Goal: Task Accomplishment & Management: Manage account settings

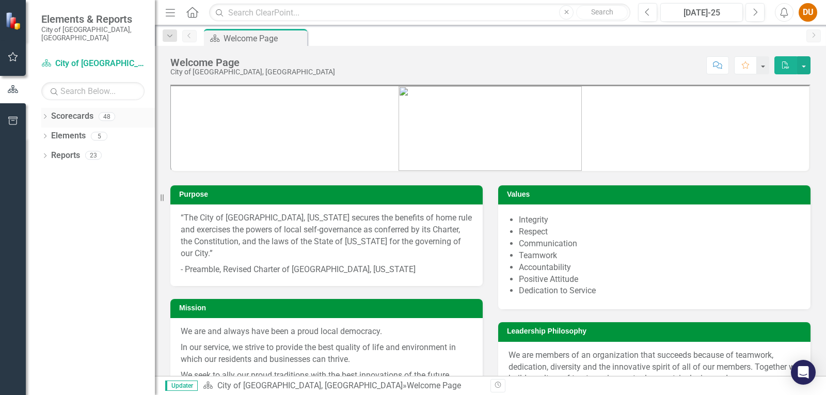
click at [42, 114] on div "Dropdown" at bounding box center [44, 118] width 7 height 9
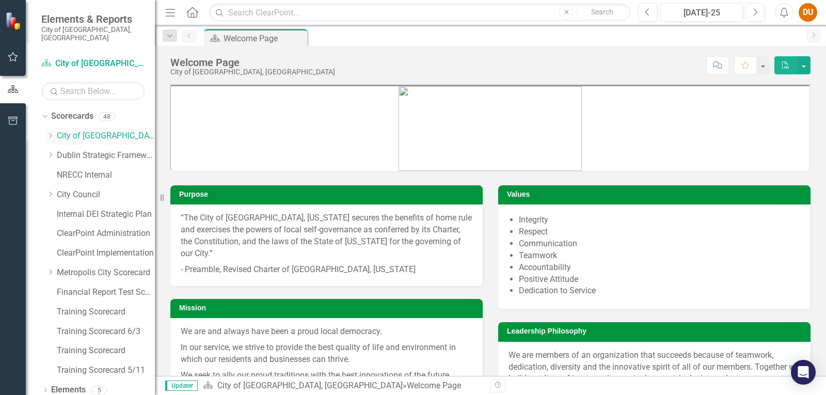
click at [52, 133] on icon "Dropdown" at bounding box center [50, 136] width 8 height 6
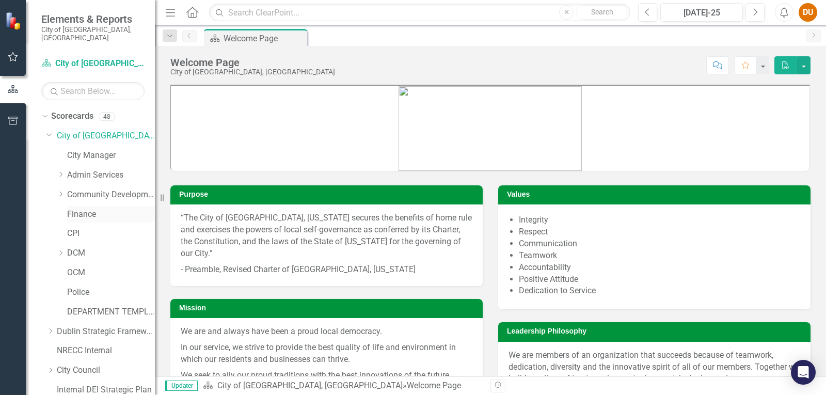
click at [75, 206] on div "Finance" at bounding box center [111, 214] width 88 height 17
click at [85, 209] on link "Finance" at bounding box center [111, 215] width 88 height 12
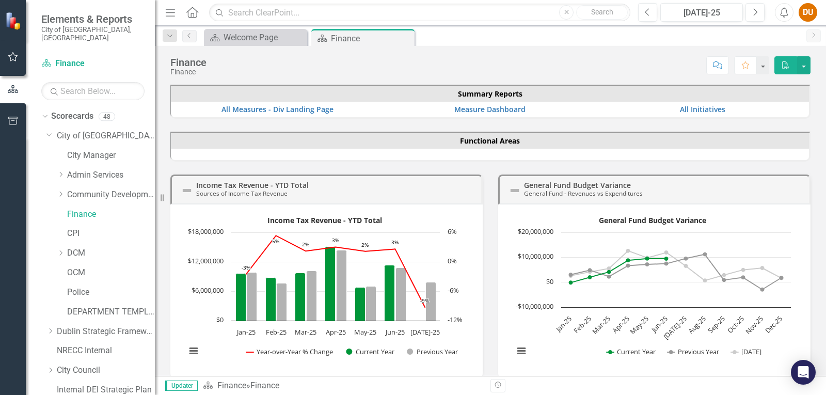
click at [339, 185] on h3 "Income Tax Revenue - YTD Total Sources of Income Tax Revenue" at bounding box center [336, 189] width 280 height 16
click at [481, 108] on link "Measure Dashboard" at bounding box center [489, 109] width 71 height 10
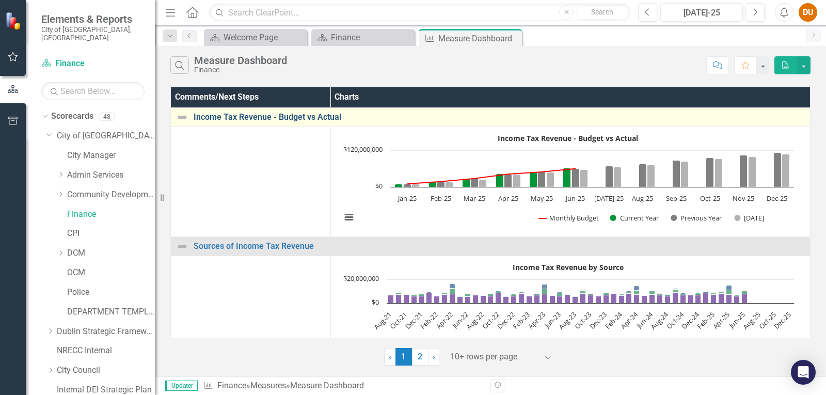
click at [262, 115] on link "Income Tax Revenue - Budget vs Actual" at bounding box center [499, 117] width 611 height 9
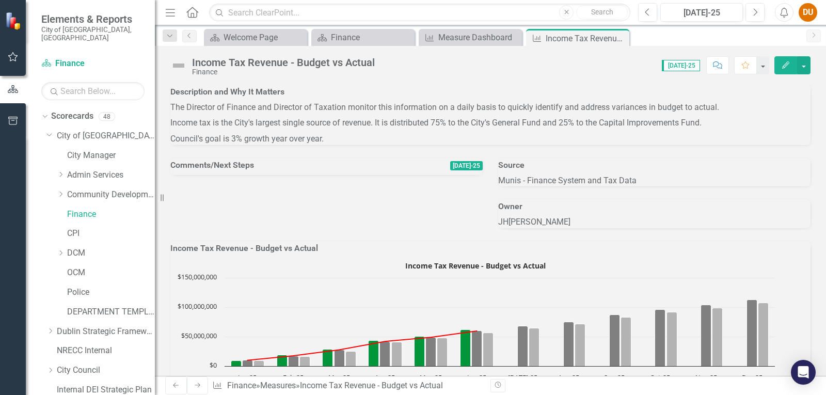
click at [782, 63] on icon "Edit" at bounding box center [785, 64] width 9 height 7
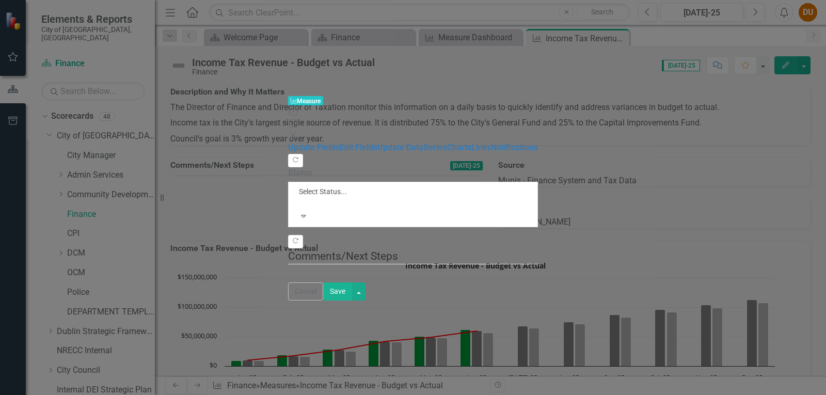
click at [115, 82] on div "Measure Measure Help Maximize Close Update Fields Edit Fields Update Data Serie…" at bounding box center [413, 197] width 826 height 395
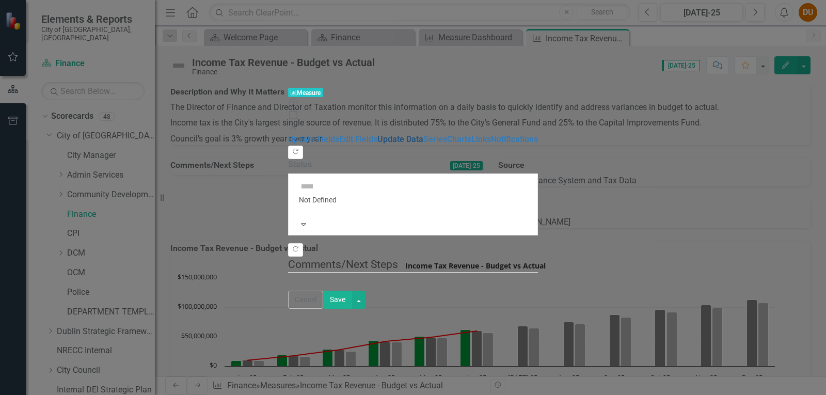
click at [377, 134] on link "Update Data" at bounding box center [400, 139] width 46 height 10
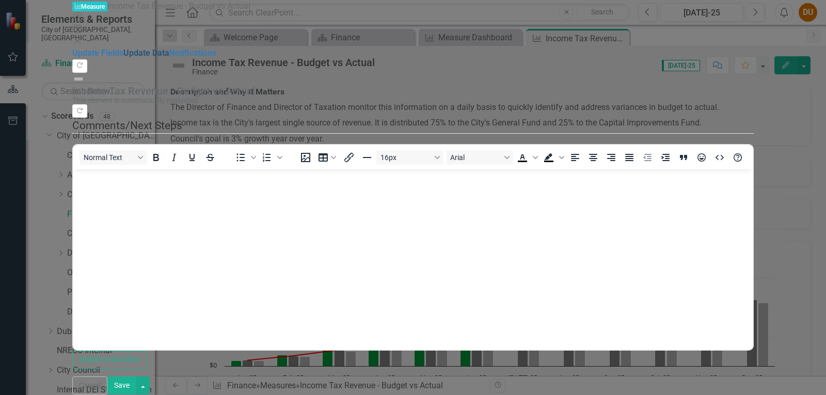
click at [123, 58] on link "Update Data" at bounding box center [146, 53] width 46 height 10
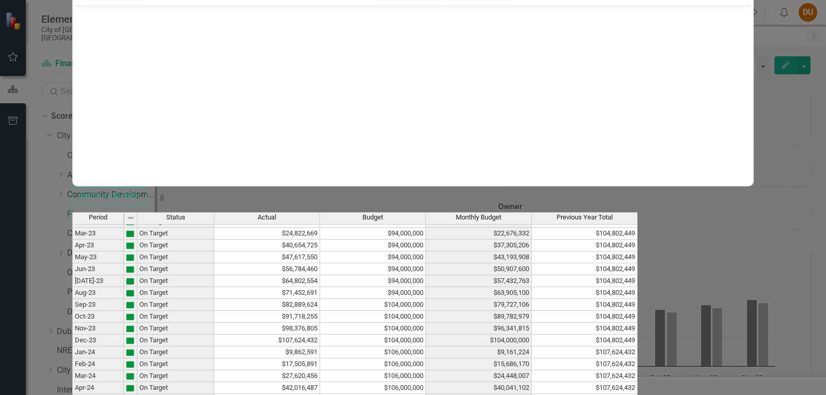
scroll to position [825, 0]
click at [534, 283] on tbody "[DATE]-22 On Target $64,032,917 $94,000,000 $56,200,039 $101,078,740 Aug-22 On …" at bounding box center [354, 290] width 565 height 499
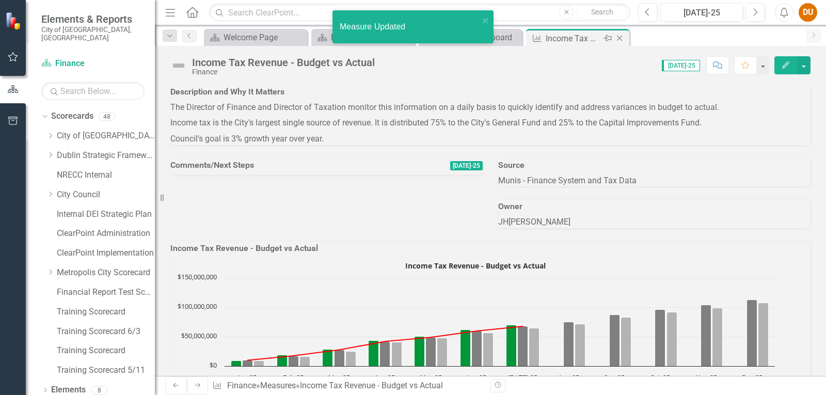
click at [620, 39] on icon at bounding box center [620, 39] width 6 height 6
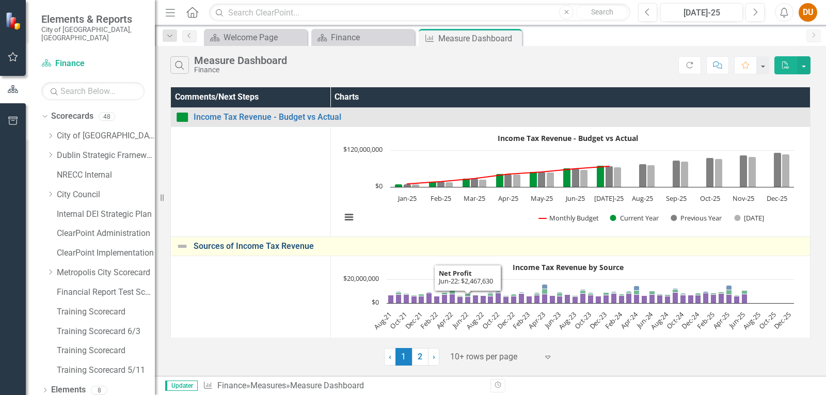
click at [240, 249] on link "Sources of Income Tax Revenue" at bounding box center [499, 246] width 611 height 9
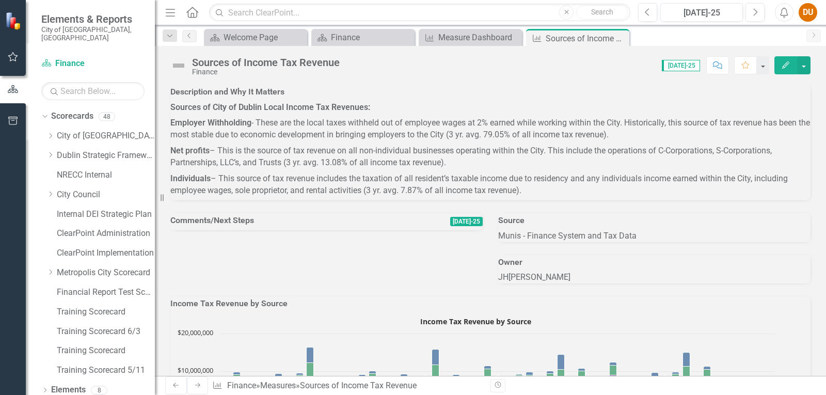
click at [719, 62] on icon "Comment" at bounding box center [717, 64] width 9 height 7
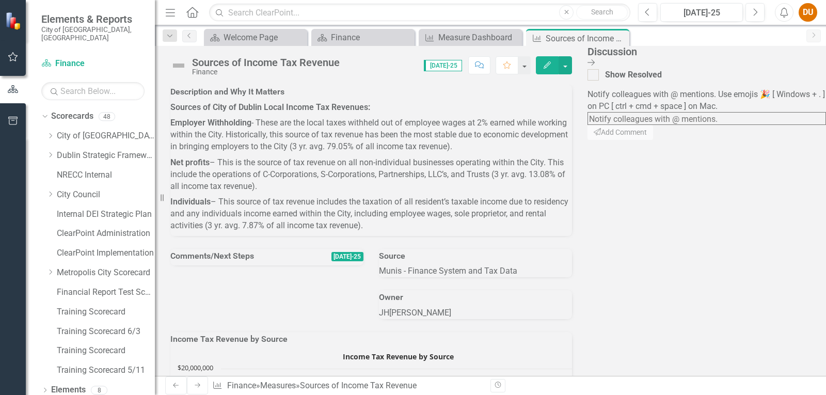
click at [595, 61] on icon "Close Discussion Bar" at bounding box center [590, 62] width 7 height 8
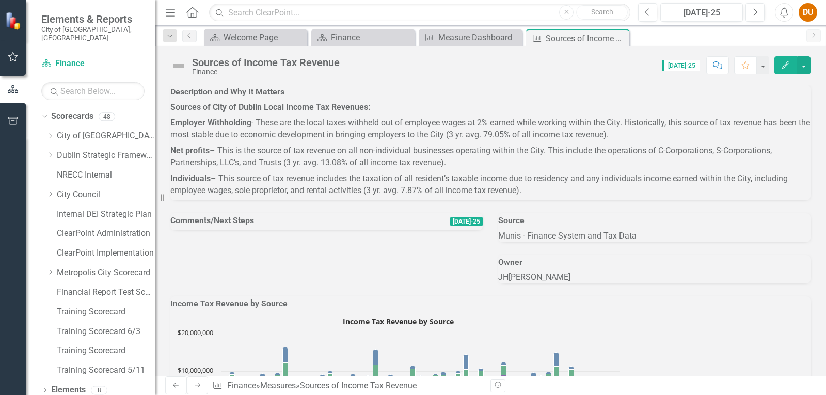
click at [790, 65] on button "Edit" at bounding box center [785, 65] width 23 height 18
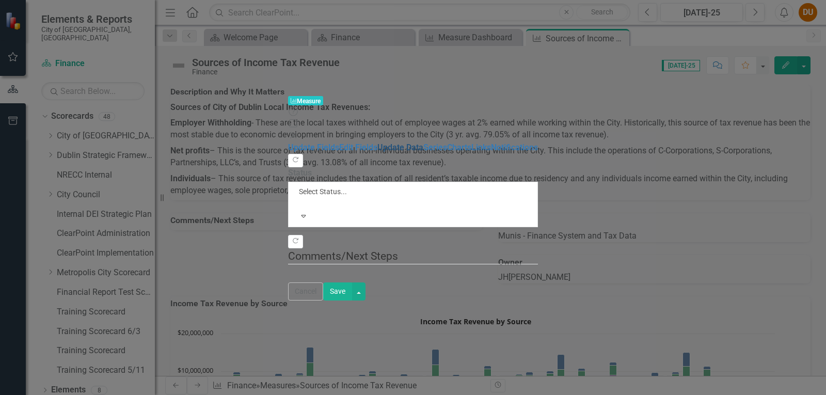
click at [377, 142] on link "Update Data" at bounding box center [400, 147] width 46 height 10
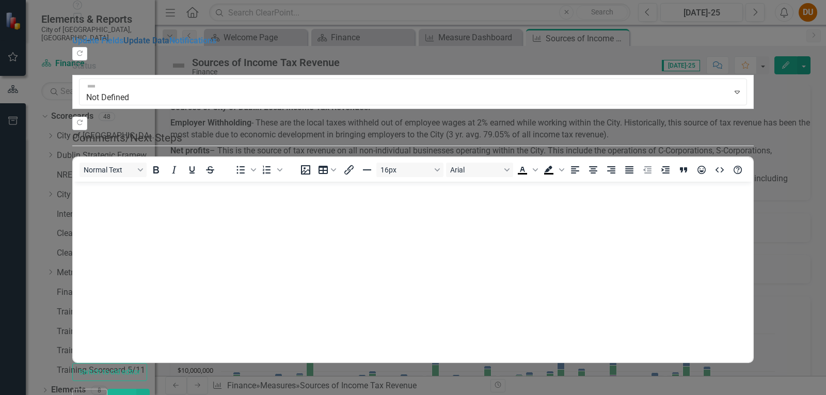
click at [128, 45] on link "Update Data" at bounding box center [146, 41] width 46 height 10
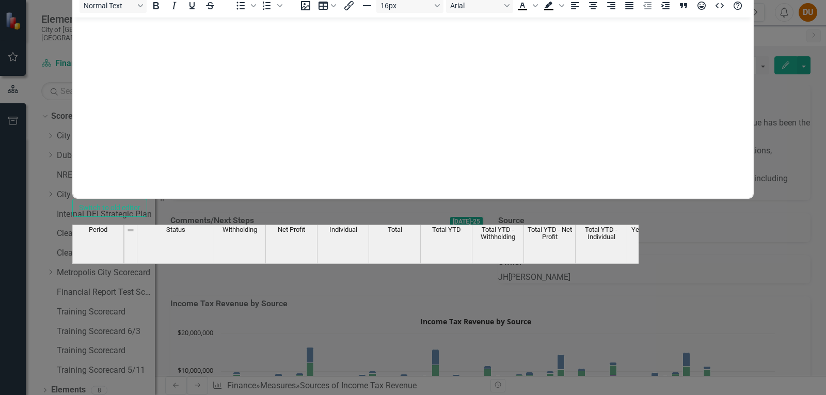
scroll to position [859, 0]
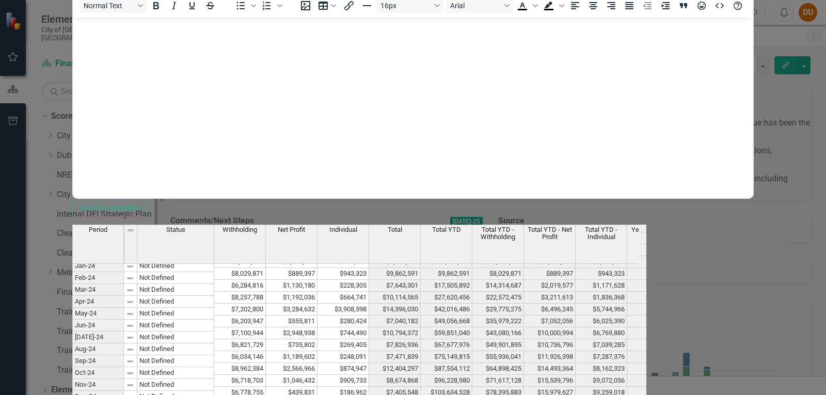
click at [508, 285] on tbody "Oct-22 Not Defined $8,526,529 $864,225 $743,239 $10,133,993 $90,476,263 $67,038…" at bounding box center [452, 321] width 761 height 464
drag, startPoint x: 497, startPoint y: 286, endPoint x: 481, endPoint y: 282, distance: 16.5
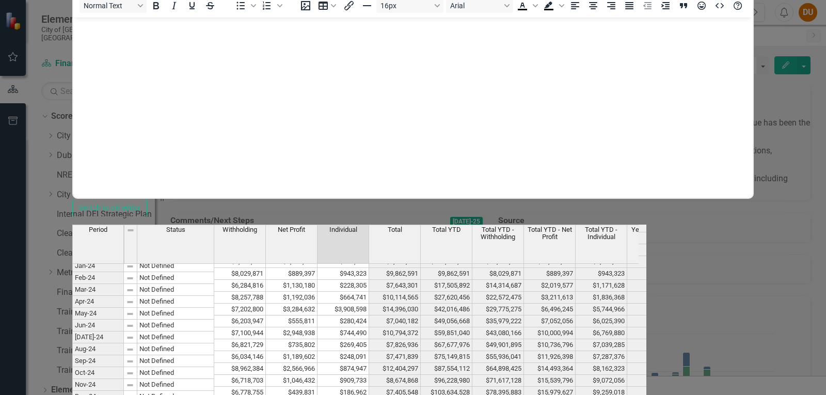
click at [72, 272] on div "Period Status Withholding Net Profit Individual Total Total YTD Total YTD - Wit…" at bounding box center [72, 319] width 0 height 467
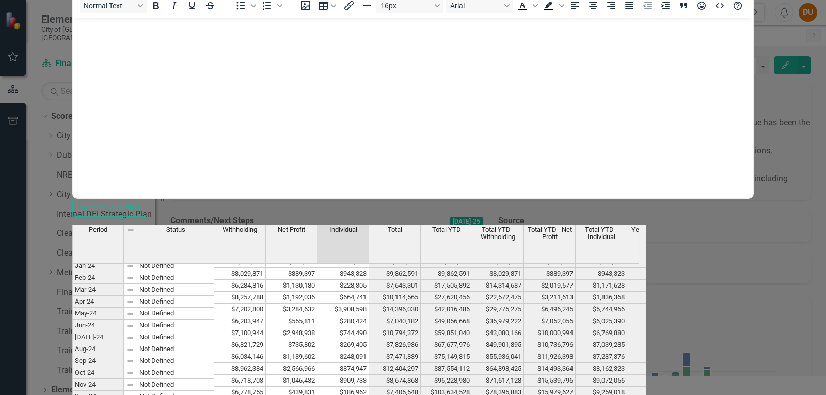
drag, startPoint x: 495, startPoint y: 293, endPoint x: 501, endPoint y: 290, distance: 6.9
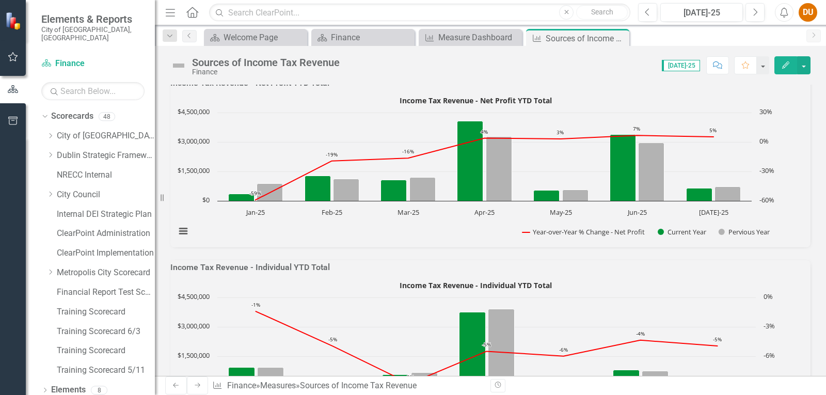
scroll to position [826, 0]
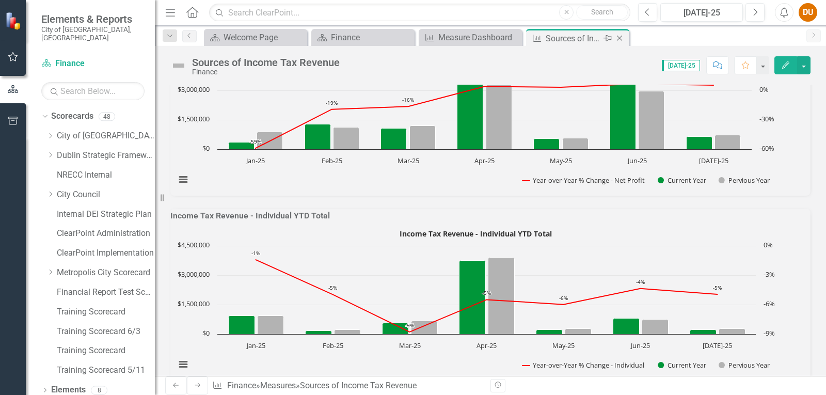
click at [620, 37] on icon "Close" at bounding box center [619, 38] width 10 height 8
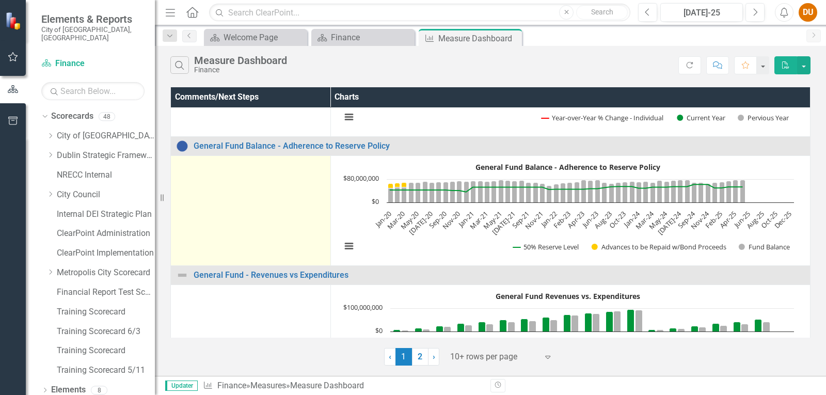
scroll to position [671, 0]
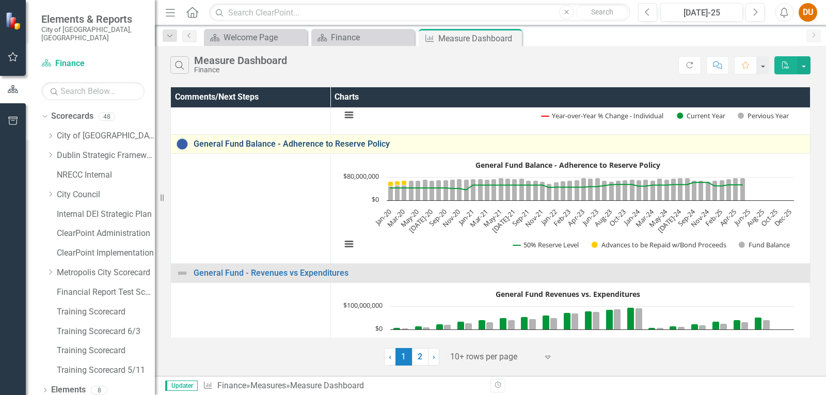
click at [236, 142] on link "General Fund Balance - Adherence to Reserve Policy" at bounding box center [499, 143] width 611 height 9
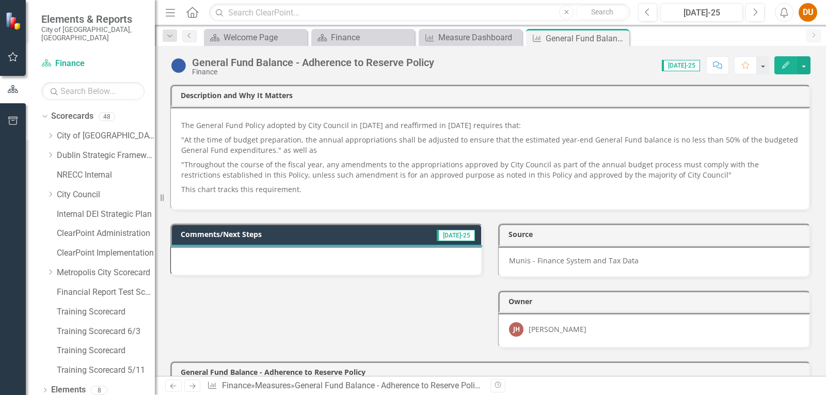
click at [791, 61] on button "Edit" at bounding box center [785, 65] width 23 height 18
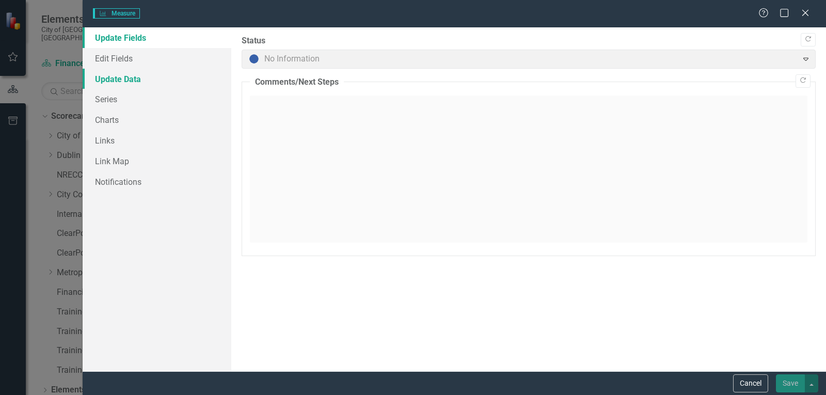
click at [114, 77] on link "Update Data" at bounding box center [157, 79] width 149 height 21
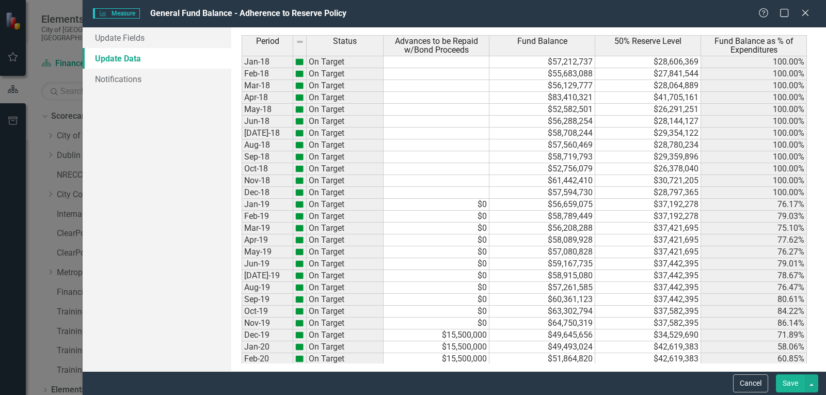
click at [516, 271] on td "$58,915,080" at bounding box center [542, 276] width 106 height 12
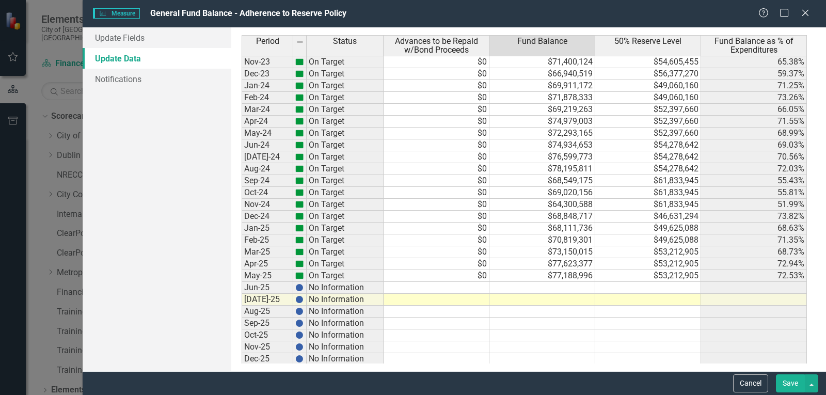
scroll to position [833, 0]
drag, startPoint x: 667, startPoint y: 282, endPoint x: 674, endPoint y: 284, distance: 6.9
click at [670, 283] on td at bounding box center [648, 286] width 106 height 12
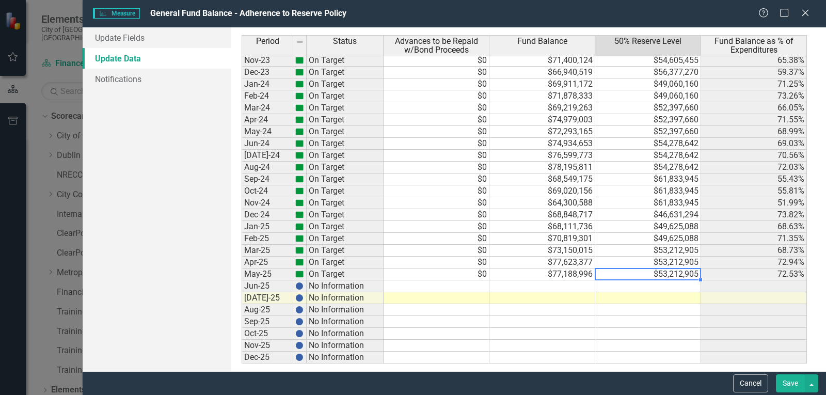
click at [679, 269] on td "$53,212,905" at bounding box center [648, 274] width 106 height 12
click at [673, 283] on td at bounding box center [648, 286] width 106 height 12
click at [670, 297] on td at bounding box center [648, 298] width 106 height 12
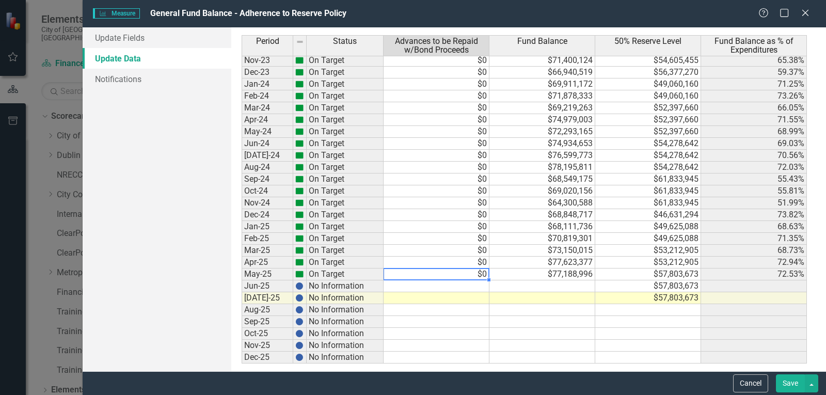
click at [484, 274] on td "$0" at bounding box center [437, 274] width 106 height 12
click at [479, 284] on td at bounding box center [437, 286] width 106 height 12
click at [475, 297] on td at bounding box center [437, 298] width 106 height 12
click at [548, 284] on td at bounding box center [542, 286] width 106 height 12
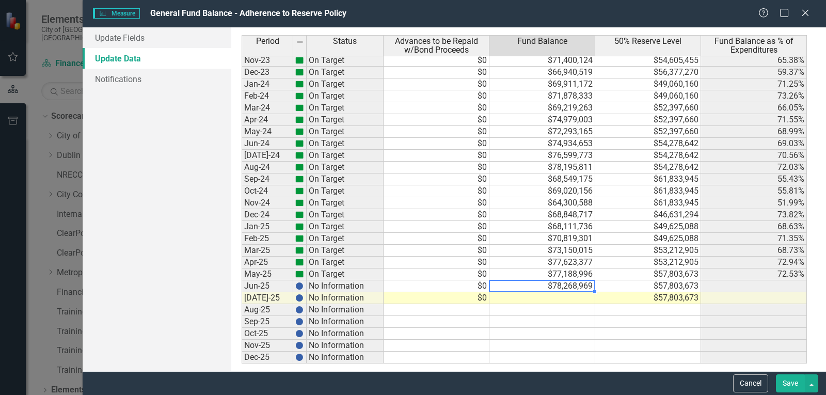
click at [568, 299] on td at bounding box center [542, 298] width 106 height 12
type textarea "77860206"
click at [547, 329] on td at bounding box center [542, 334] width 106 height 12
click at [695, 317] on td at bounding box center [648, 322] width 106 height 12
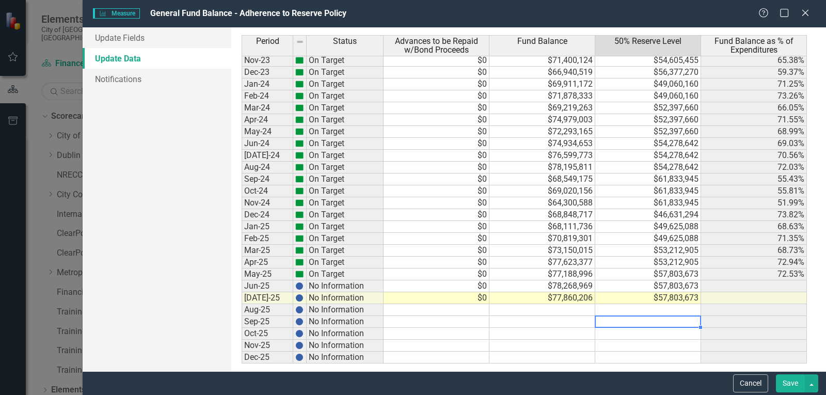
click at [785, 382] on button "Save" at bounding box center [790, 383] width 29 height 18
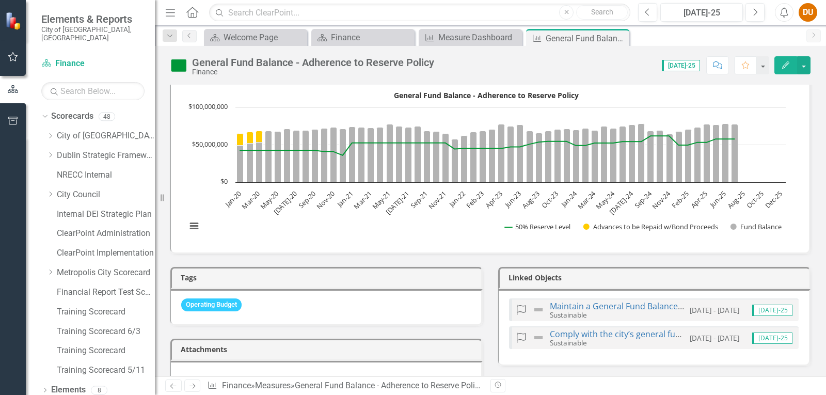
scroll to position [310, 0]
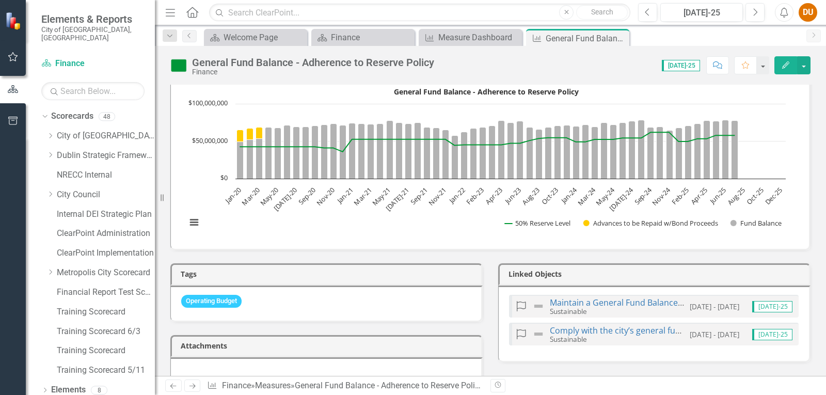
click at [0, 0] on icon "Close" at bounding box center [0, 0] width 0 height 0
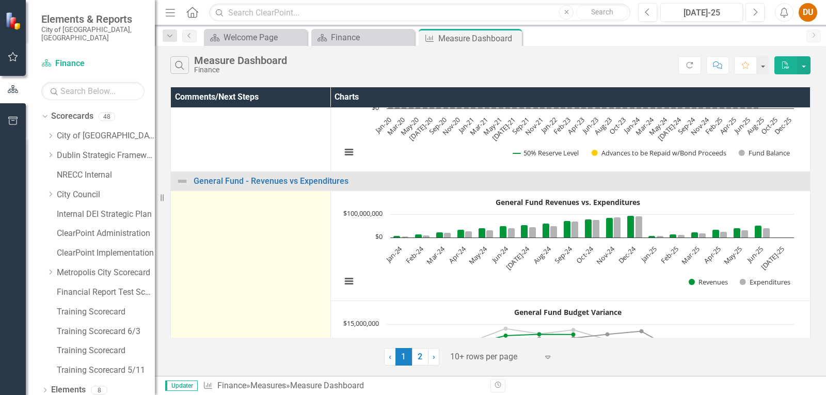
scroll to position [774, 0]
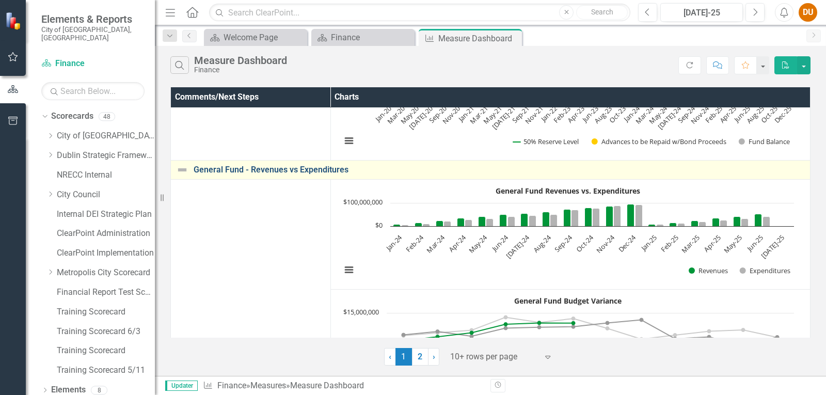
click at [282, 166] on link "General Fund - Revenues vs Expenditures" at bounding box center [499, 169] width 611 height 9
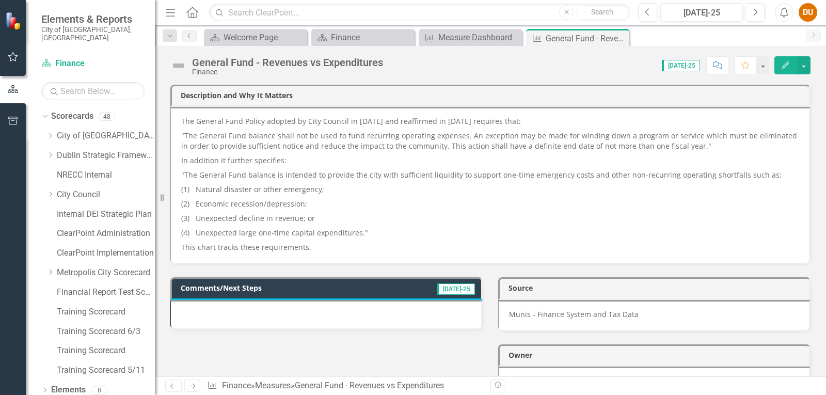
click at [782, 71] on button "Edit" at bounding box center [785, 65] width 23 height 18
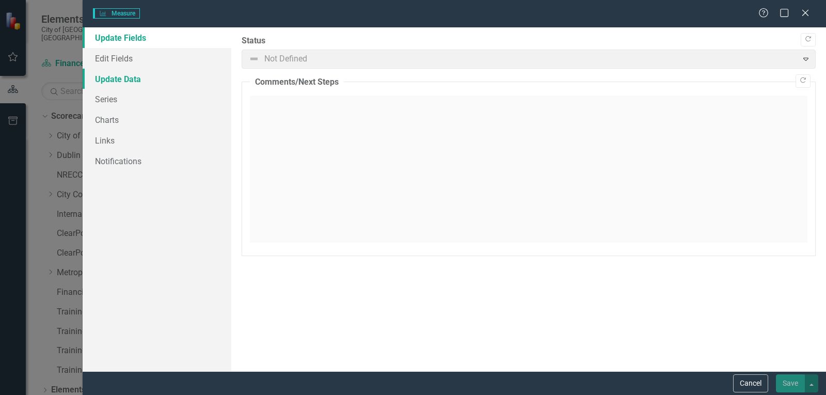
click at [129, 77] on link "Update Data" at bounding box center [157, 79] width 149 height 21
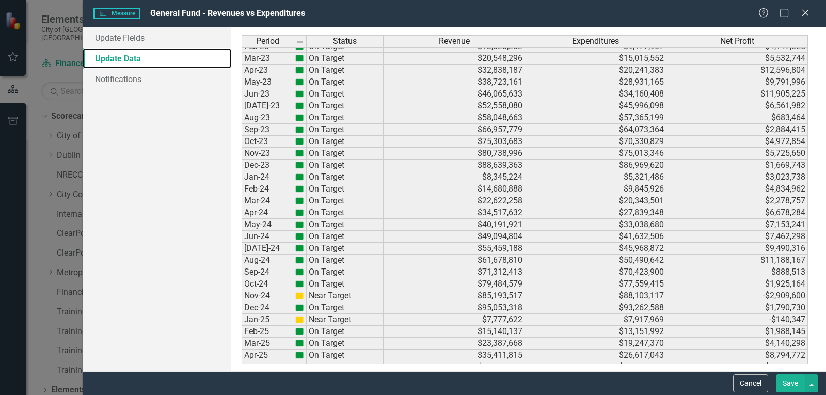
scroll to position [825, 0]
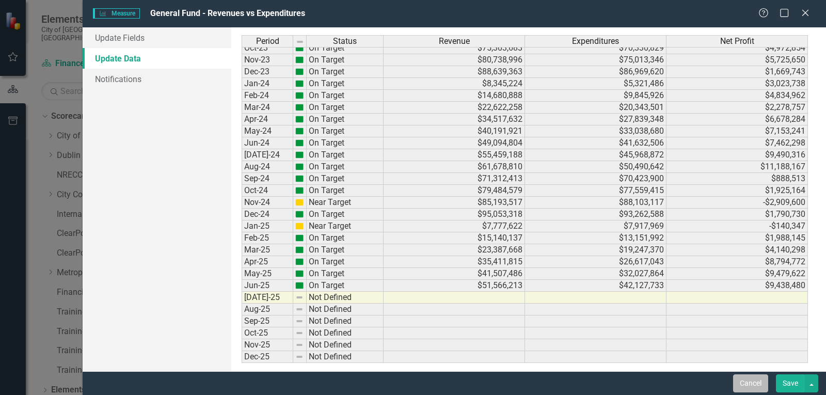
click at [740, 381] on button "Cancel" at bounding box center [750, 383] width 35 height 18
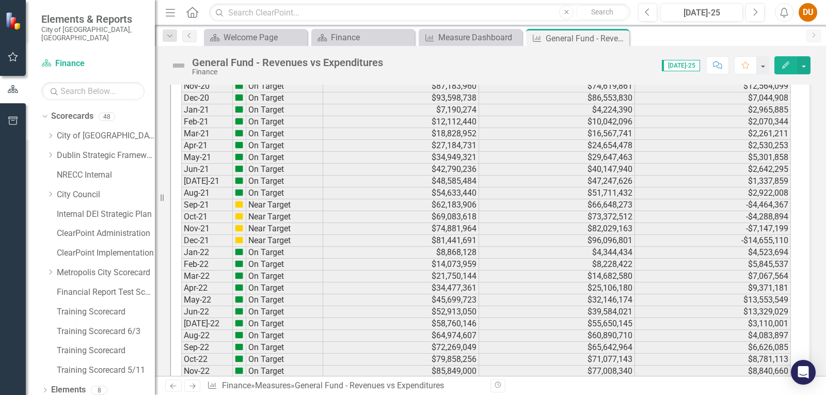
scroll to position [1810, 0]
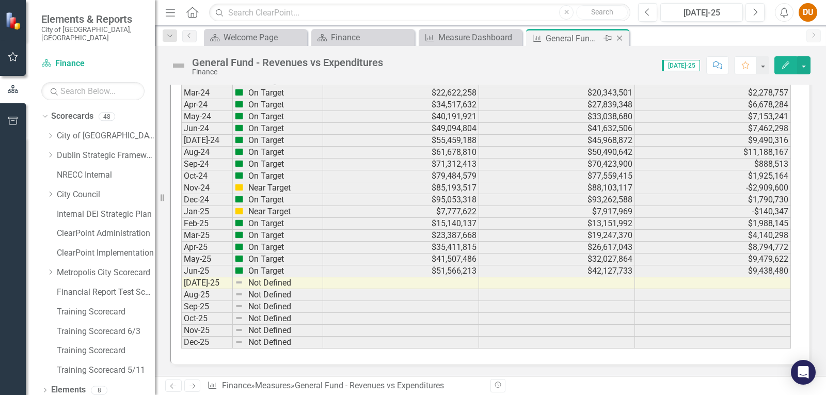
click at [620, 42] on icon "Close" at bounding box center [619, 38] width 10 height 8
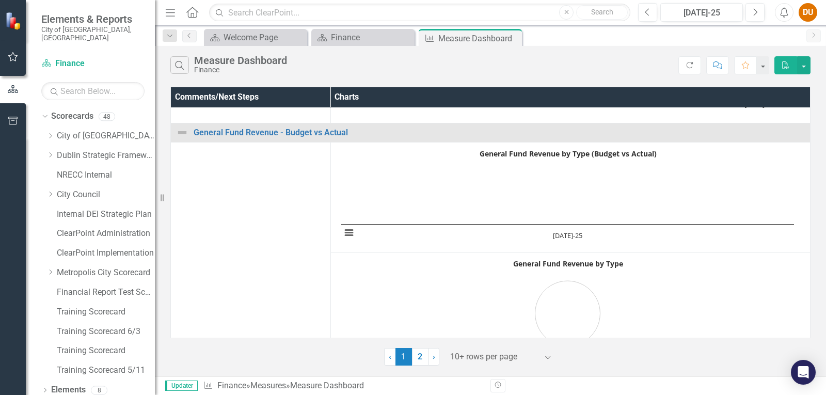
scroll to position [1032, 0]
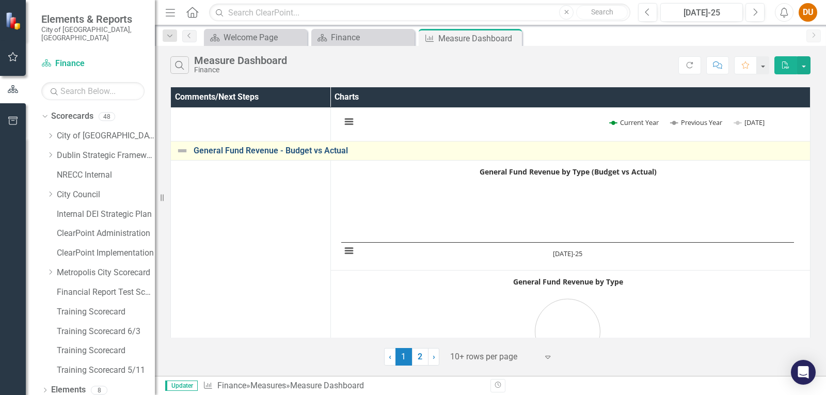
click at [280, 154] on link "General Fund Revenue - Budget vs Actual" at bounding box center [499, 150] width 611 height 9
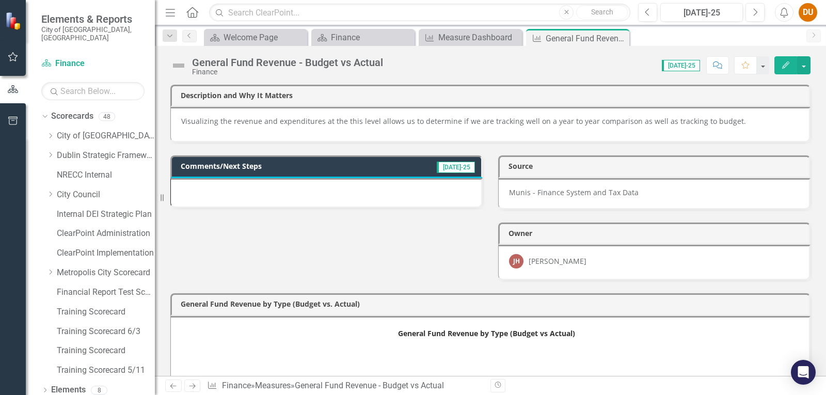
click at [792, 65] on button "Edit" at bounding box center [785, 65] width 23 height 18
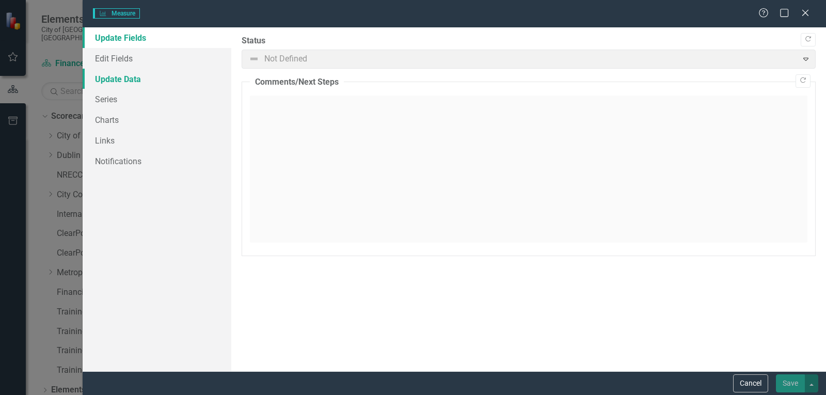
click at [150, 88] on link "Update Data" at bounding box center [157, 79] width 149 height 21
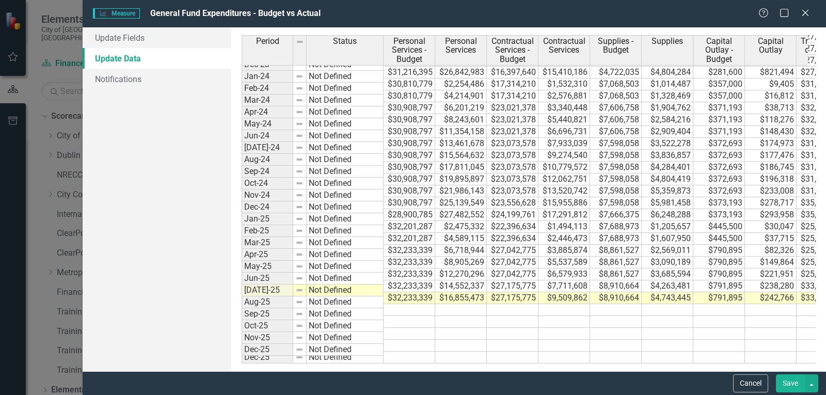
scroll to position [0, 126]
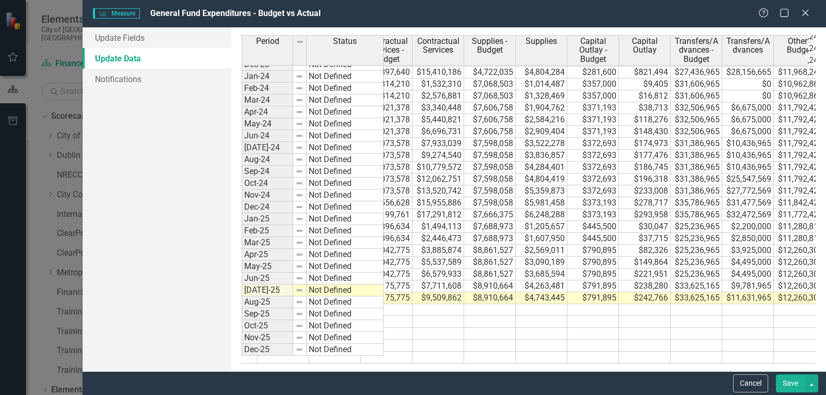
click at [788, 383] on button "Save" at bounding box center [790, 383] width 29 height 18
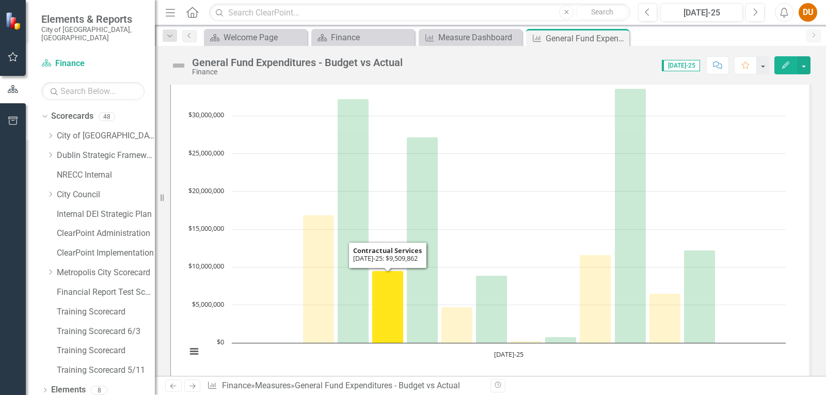
scroll to position [206, 0]
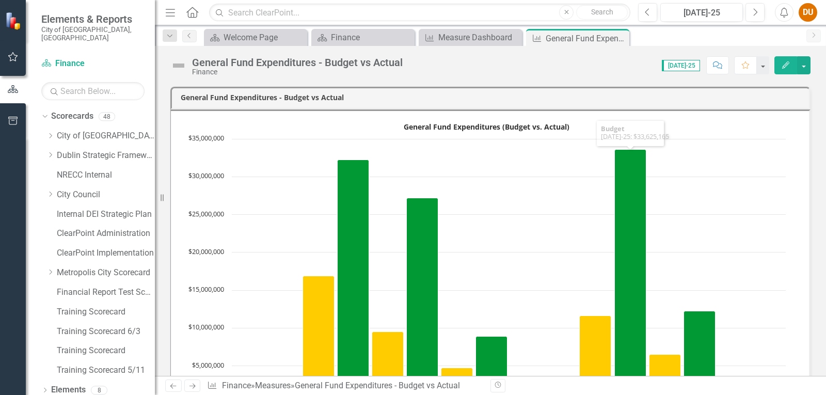
click at [784, 66] on icon "Edit" at bounding box center [785, 64] width 9 height 7
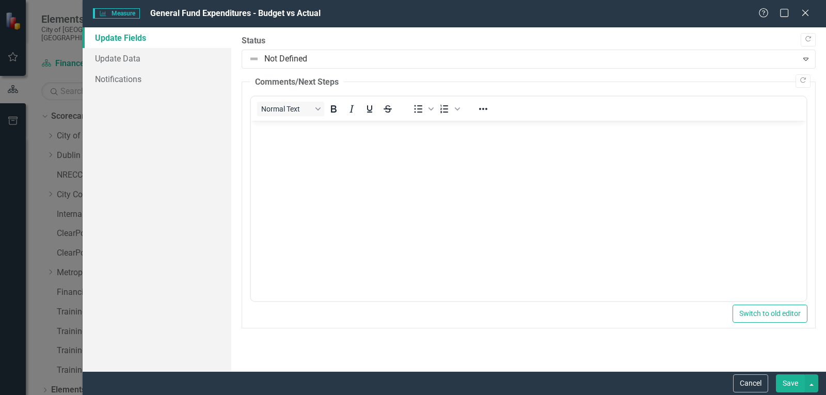
scroll to position [0, 0]
click at [139, 58] on link "Update Data" at bounding box center [157, 58] width 149 height 21
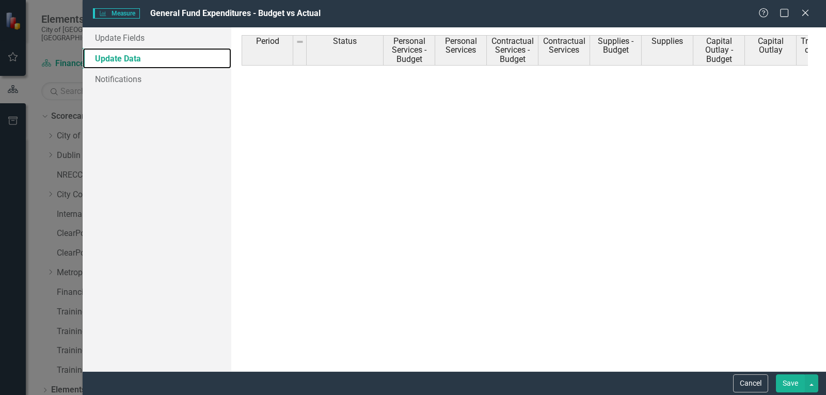
scroll to position [850, 0]
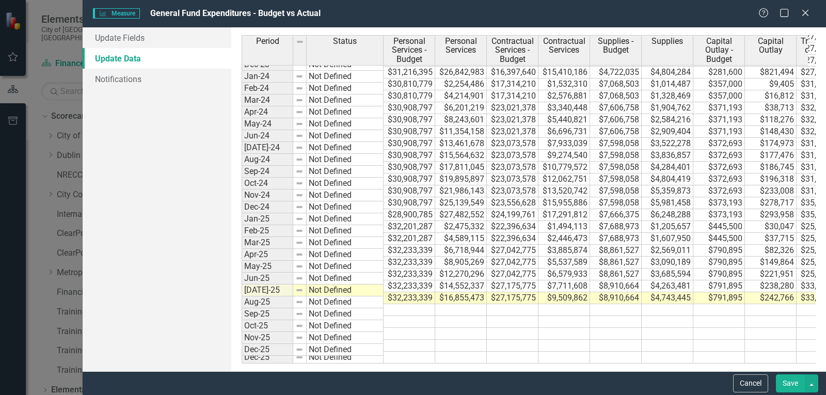
click at [740, 380] on button "Cancel" at bounding box center [750, 383] width 35 height 18
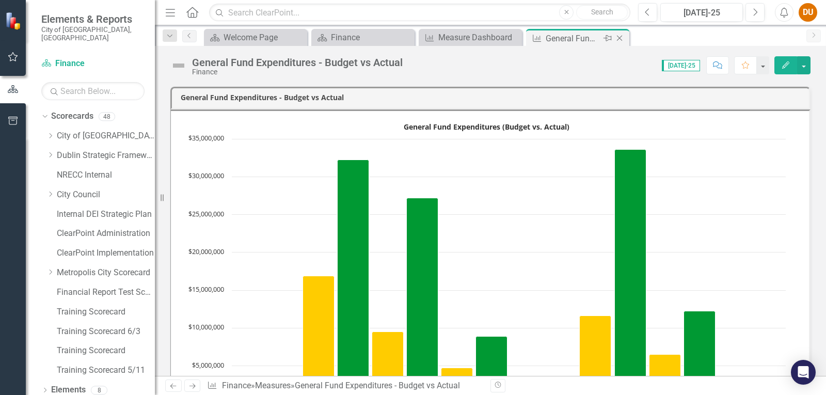
click at [623, 37] on icon "Close" at bounding box center [619, 38] width 10 height 8
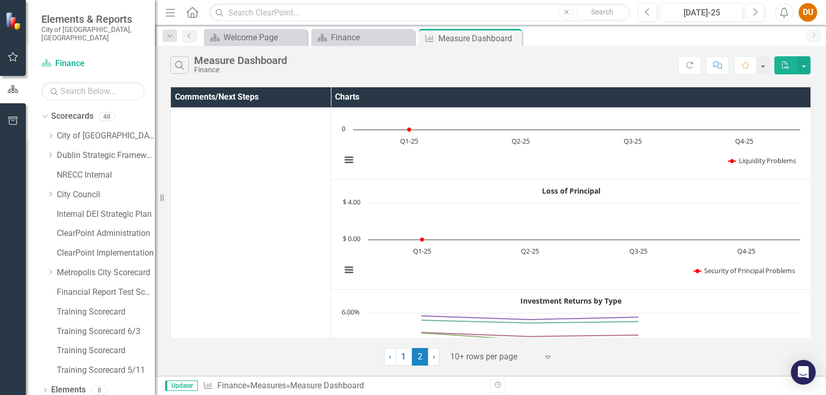
scroll to position [310, 0]
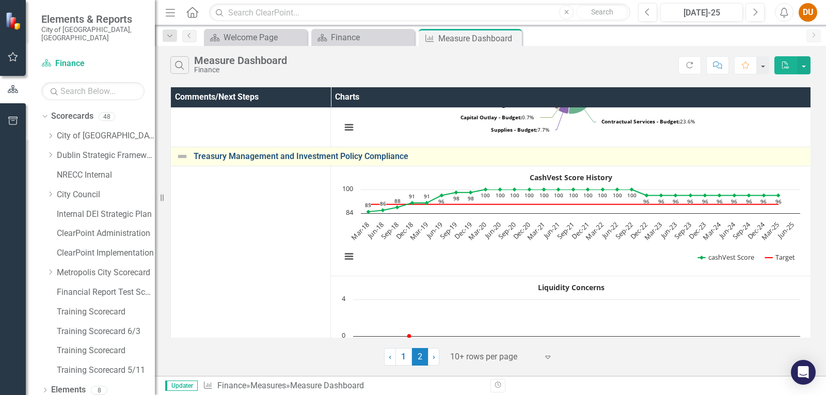
click at [332, 155] on link "Treasury Management and Investment Policy Compliance" at bounding box center [500, 156] width 612 height 9
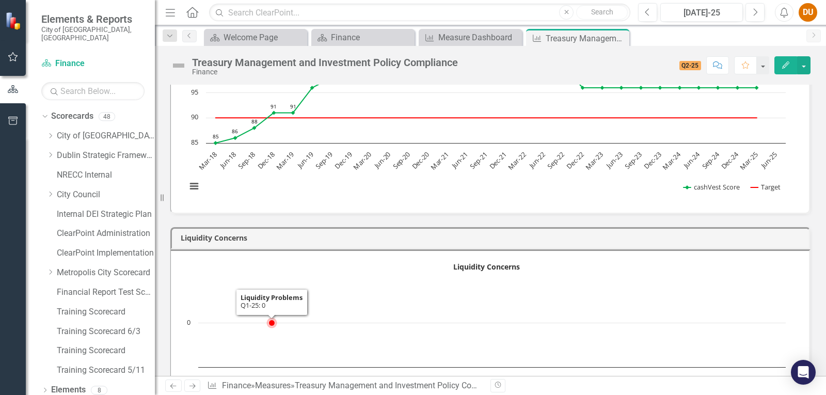
scroll to position [155, 0]
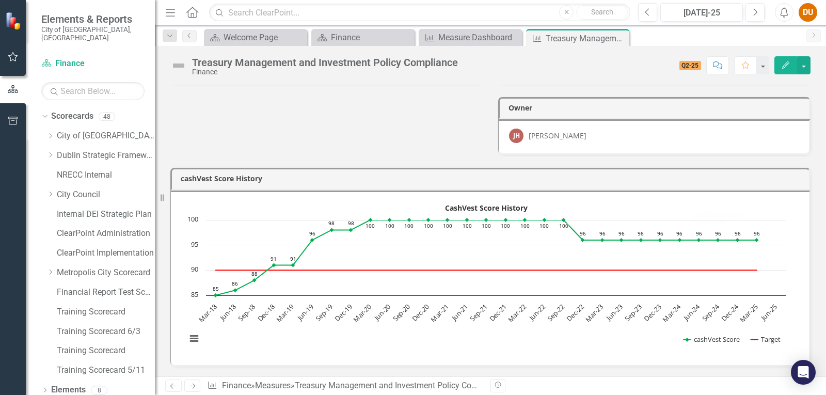
click at [778, 66] on button "Edit" at bounding box center [785, 65] width 23 height 18
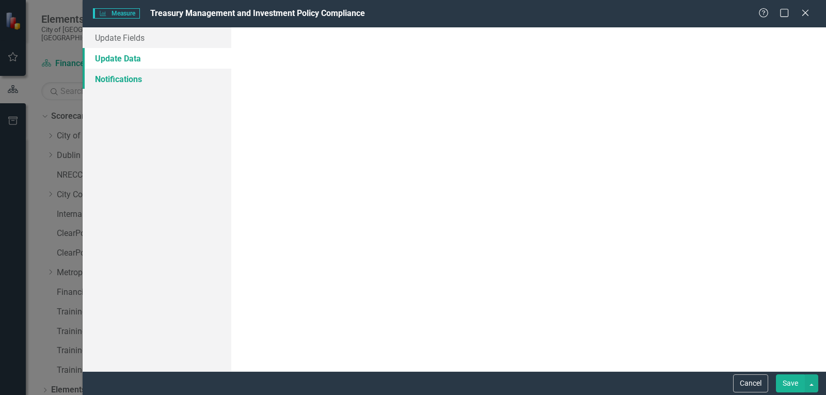
click at [104, 77] on link "Notifications" at bounding box center [157, 79] width 149 height 21
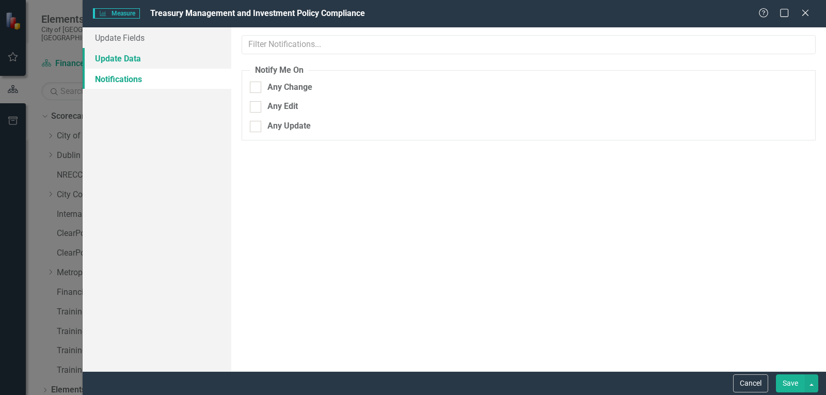
click at [145, 57] on link "Update Data" at bounding box center [157, 58] width 149 height 21
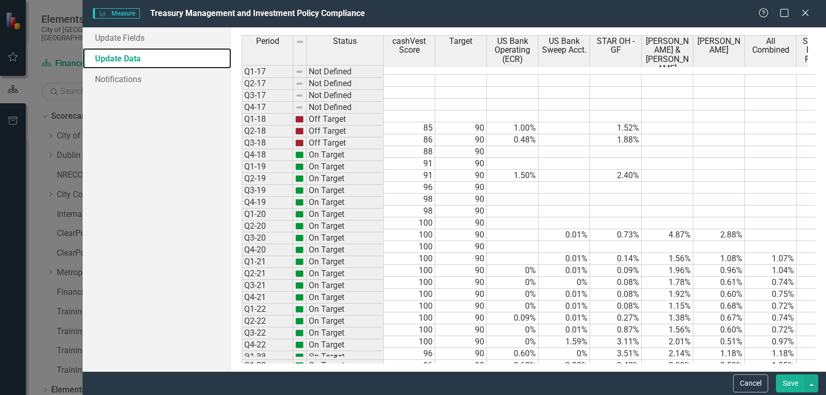
scroll to position [138, 0]
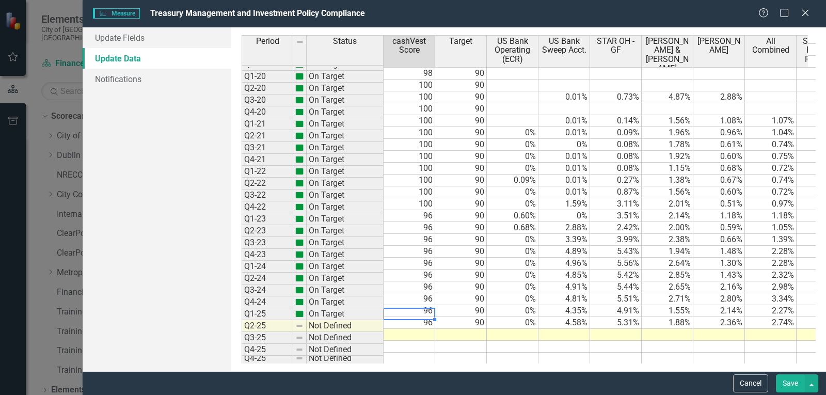
click at [422, 317] on td "96" at bounding box center [410, 323] width 52 height 12
click at [423, 329] on td at bounding box center [410, 335] width 52 height 12
click at [477, 317] on td "90" at bounding box center [461, 323] width 52 height 12
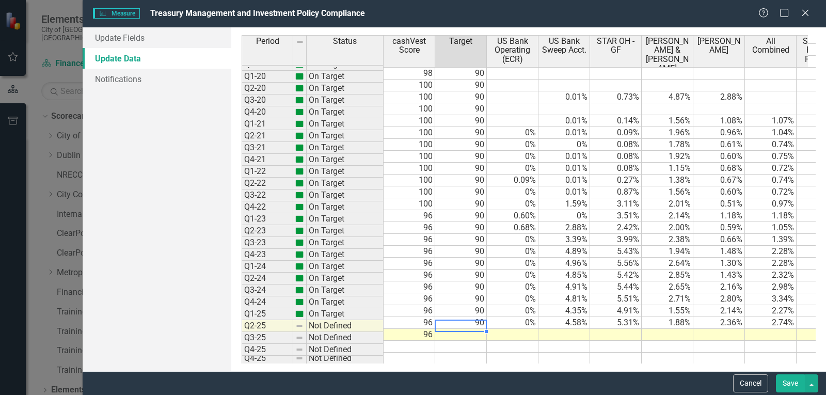
click at [477, 329] on td at bounding box center [461, 335] width 52 height 12
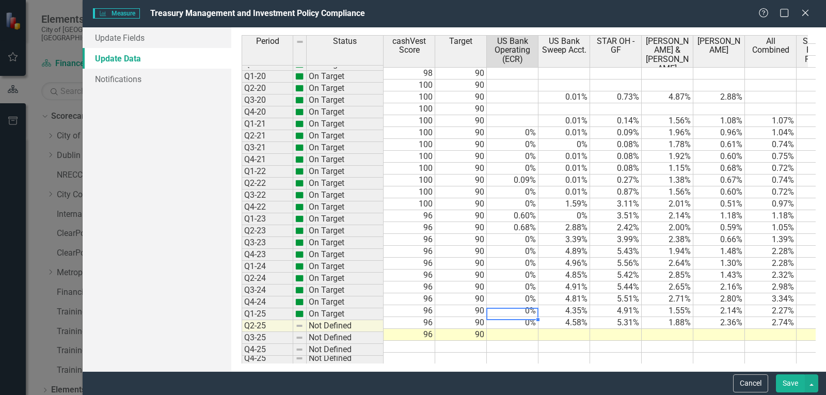
click at [517, 317] on td "0%" at bounding box center [513, 323] width 52 height 12
click at [519, 319] on div at bounding box center [512, 319] width 52 height 1
type textarea "0"
click at [518, 329] on td at bounding box center [513, 335] width 52 height 12
click at [577, 329] on td at bounding box center [564, 335] width 52 height 12
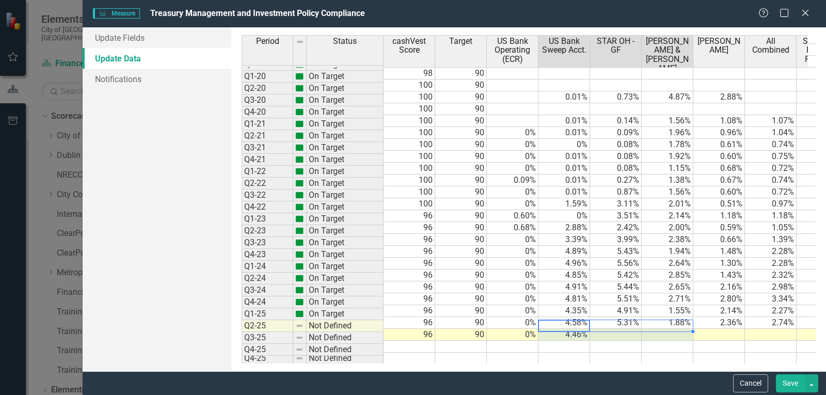
click at [687, 317] on td "1.88%" at bounding box center [668, 323] width 52 height 12
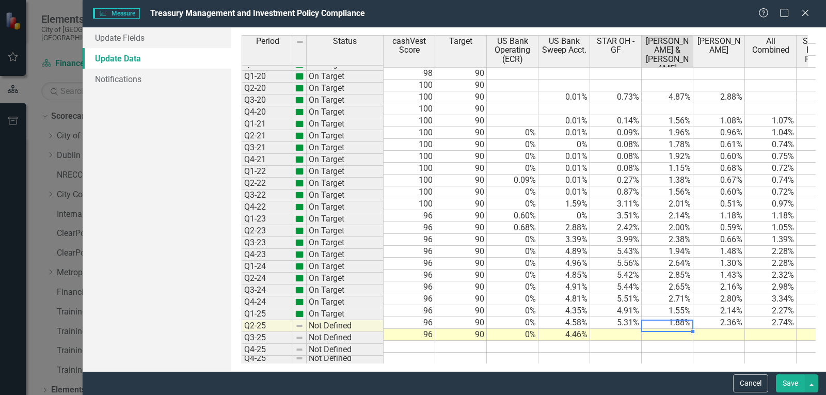
click at [674, 329] on td at bounding box center [668, 335] width 52 height 12
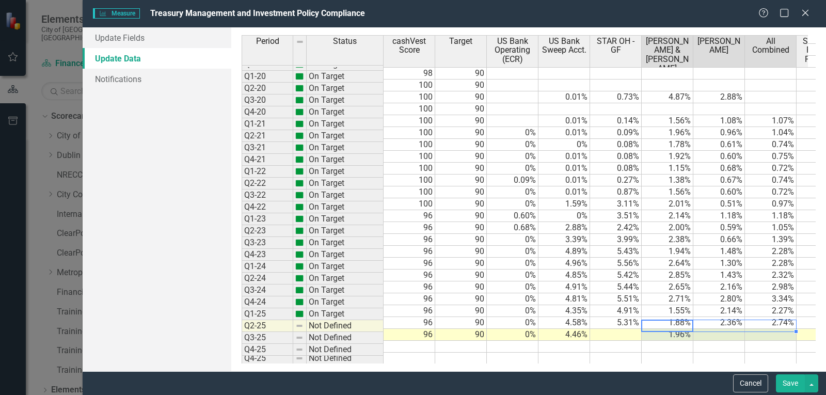
drag, startPoint x: 695, startPoint y: 250, endPoint x: 735, endPoint y: 328, distance: 87.5
click at [695, 258] on td "1.30%" at bounding box center [719, 264] width 52 height 12
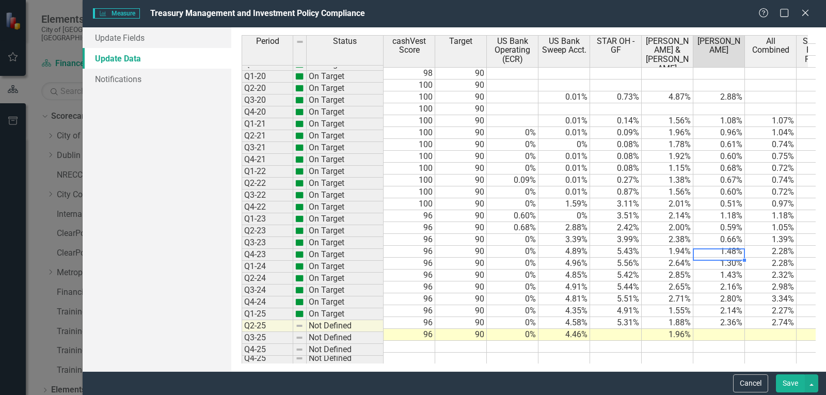
click at [726, 329] on td at bounding box center [719, 335] width 52 height 12
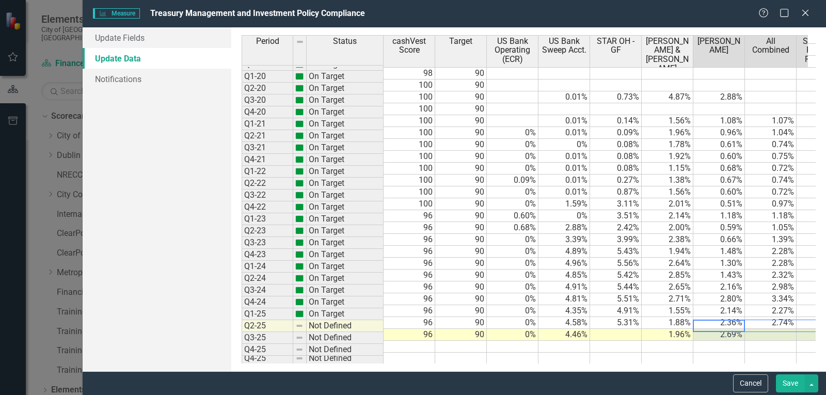
click at [767, 329] on td at bounding box center [771, 335] width 52 height 12
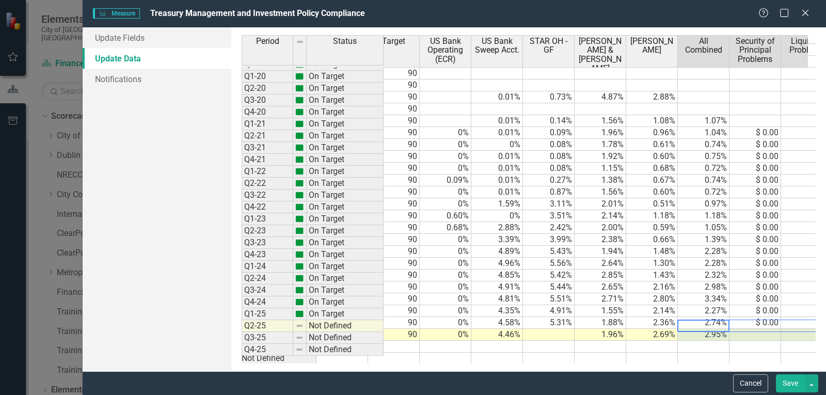
scroll to position [0, 88]
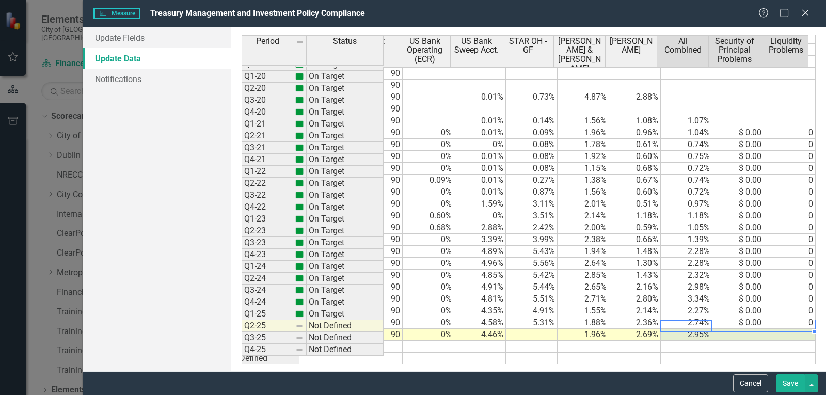
click at [748, 331] on div at bounding box center [737, 331] width 155 height 1
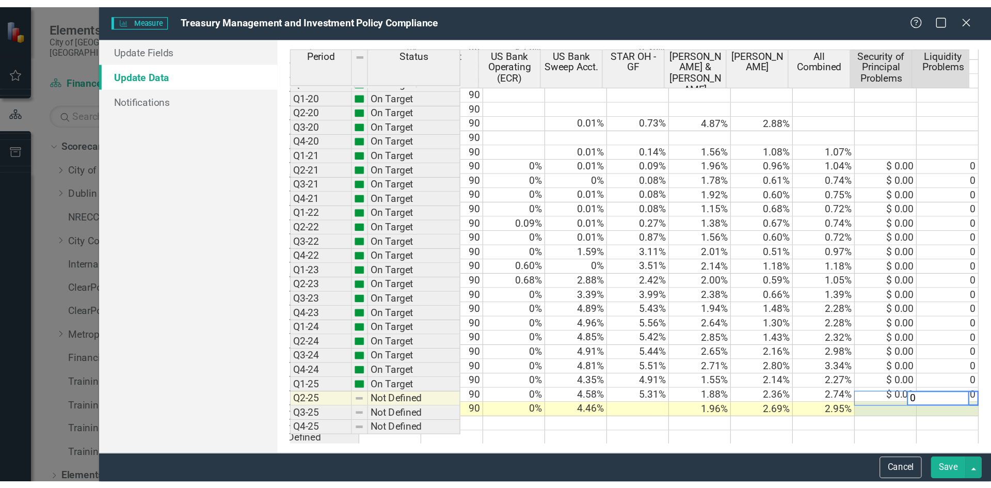
scroll to position [0, 92]
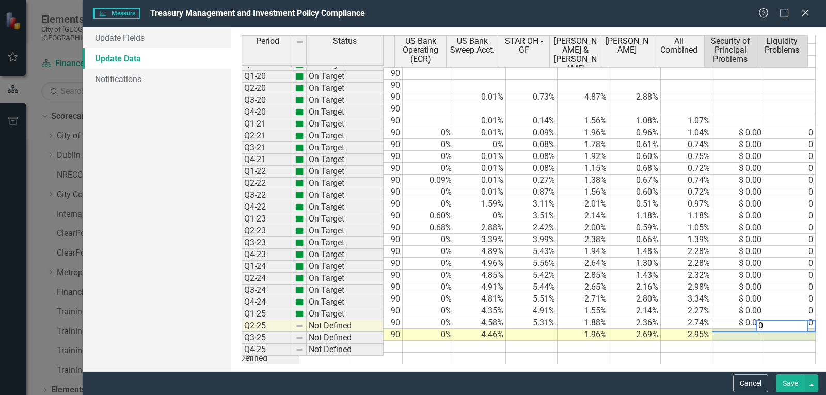
type textarea "0"
click at [730, 329] on td at bounding box center [738, 335] width 52 height 12
click at [597, 293] on td "2.71%" at bounding box center [583, 299] width 52 height 12
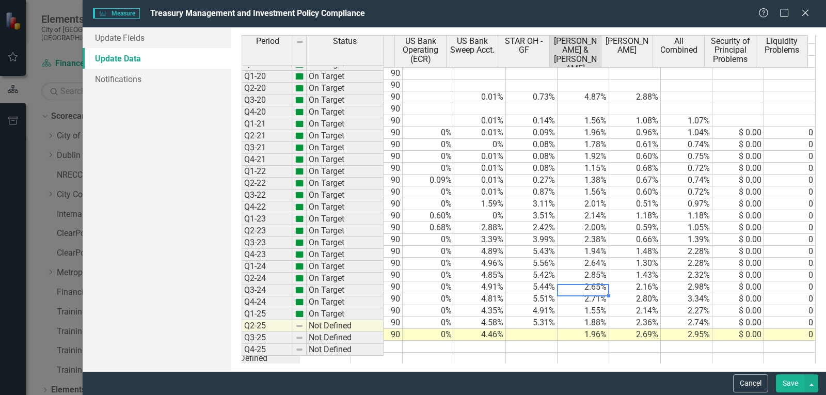
click at [544, 329] on td at bounding box center [532, 335] width 52 height 12
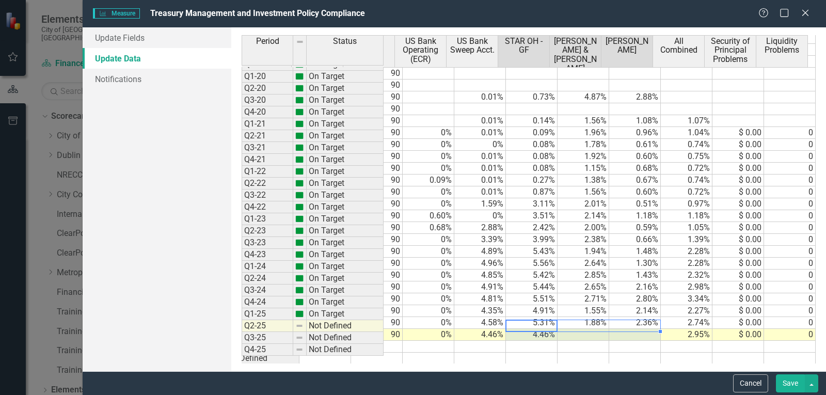
click at [539, 246] on td "5.43%" at bounding box center [532, 252] width 52 height 12
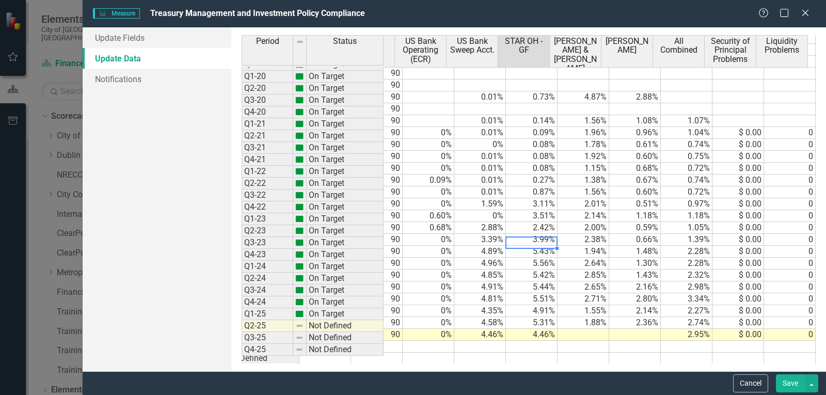
drag, startPoint x: 537, startPoint y: 284, endPoint x: 534, endPoint y: 309, distance: 24.9
click at [531, 293] on td "5.51%" at bounding box center [532, 299] width 52 height 12
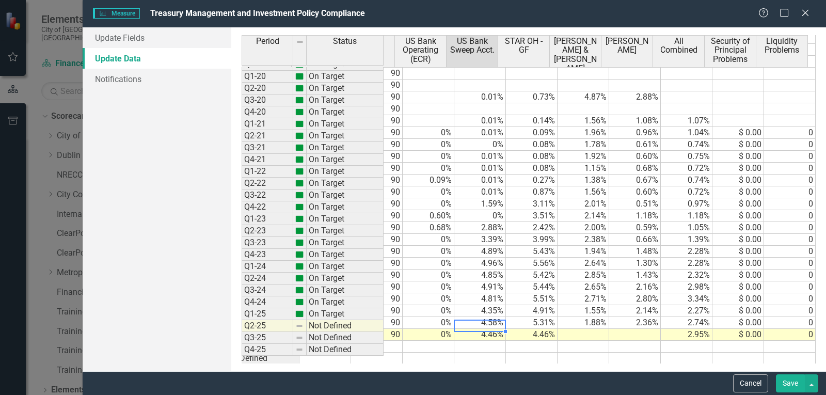
click at [460, 329] on td "4.46%" at bounding box center [480, 335] width 52 height 12
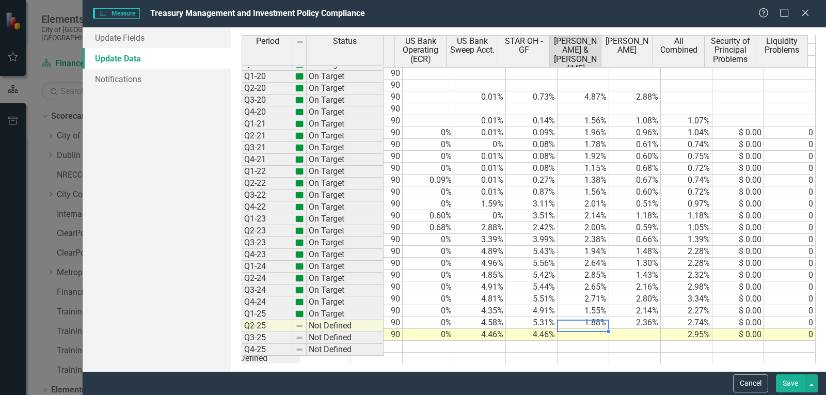
click at [584, 329] on td at bounding box center [583, 335] width 52 height 12
type textarea "1.96"
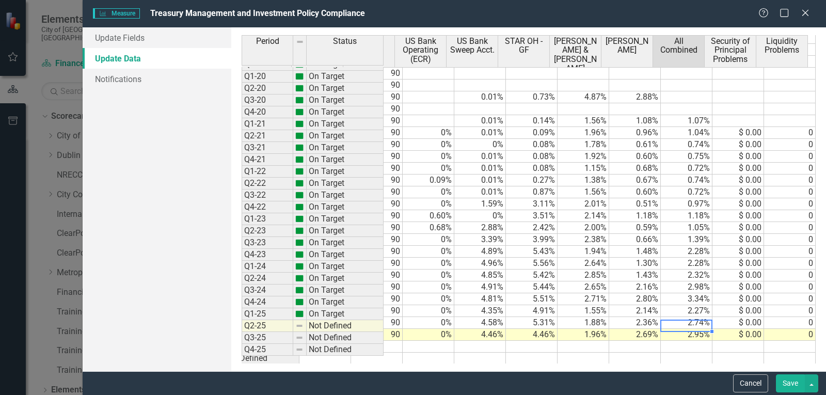
type textarea "2.95"
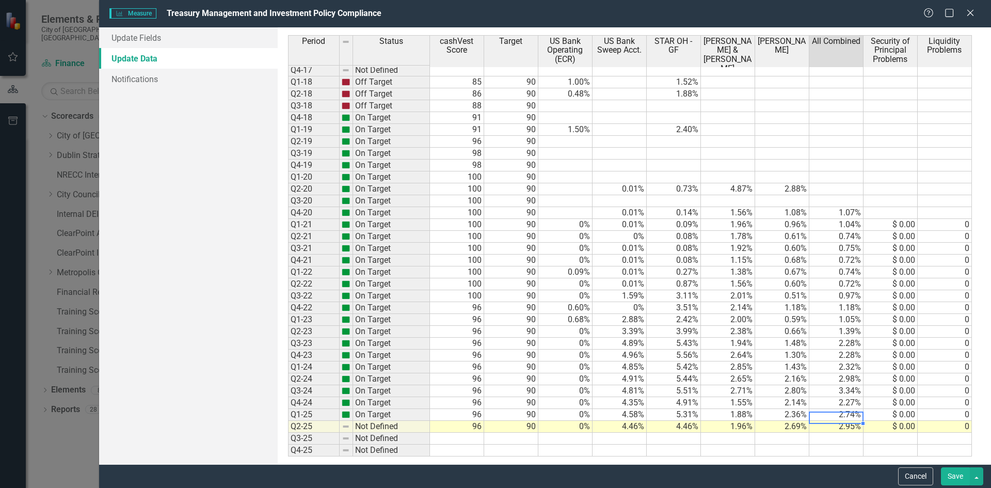
scroll to position [0, 0]
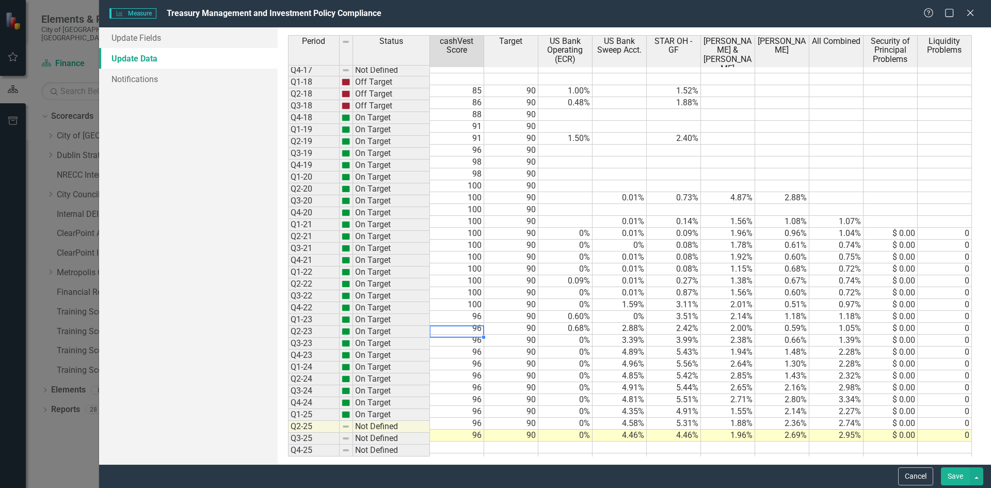
click at [476, 334] on td "96" at bounding box center [457, 340] width 54 height 12
click at [825, 394] on button "Save" at bounding box center [955, 476] width 29 height 18
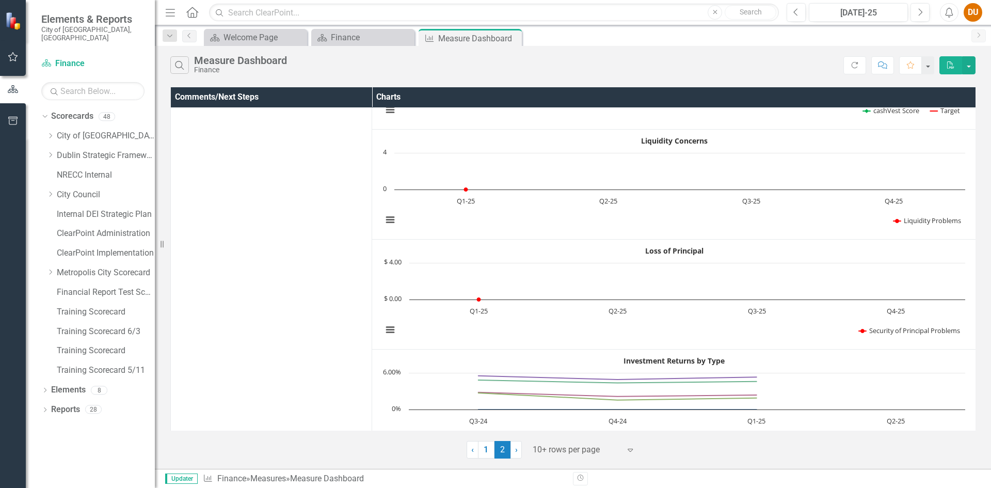
scroll to position [312, 0]
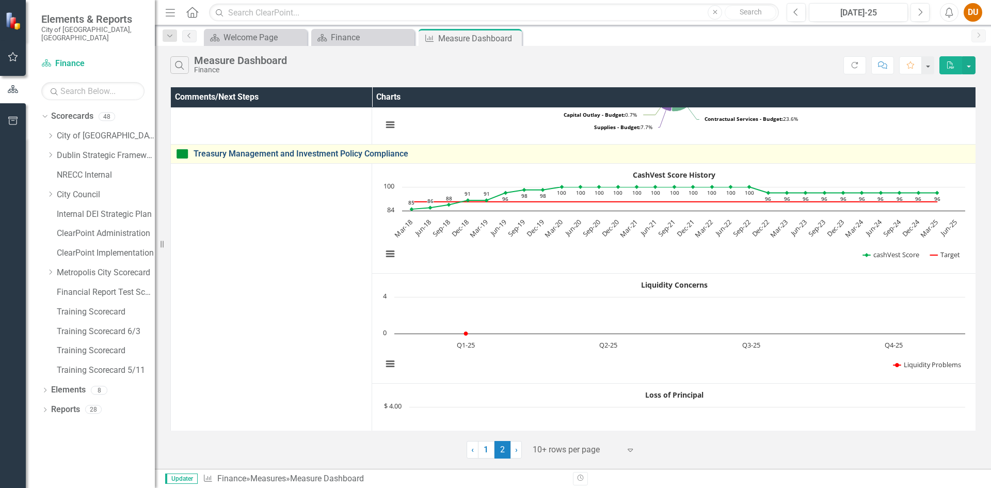
click at [295, 155] on link "Treasury Management and Investment Policy Compliance" at bounding box center [582, 153] width 777 height 9
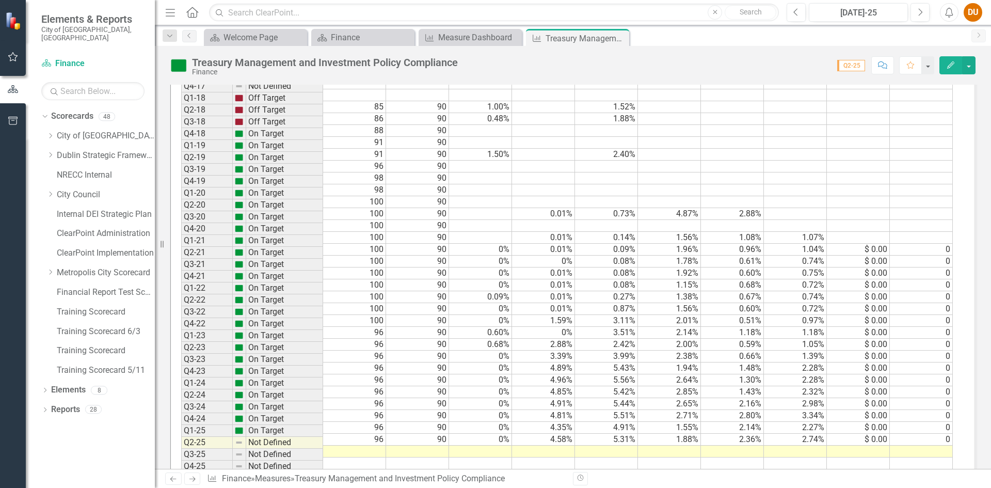
scroll to position [1355, 0]
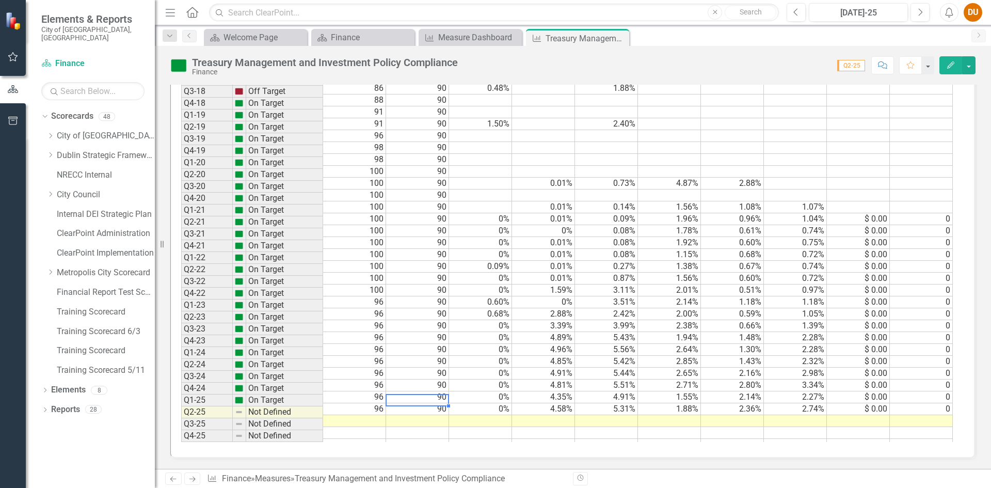
click at [432, 403] on td "90" at bounding box center [417, 409] width 63 height 12
click at [945, 62] on button "Edit" at bounding box center [950, 65] width 23 height 18
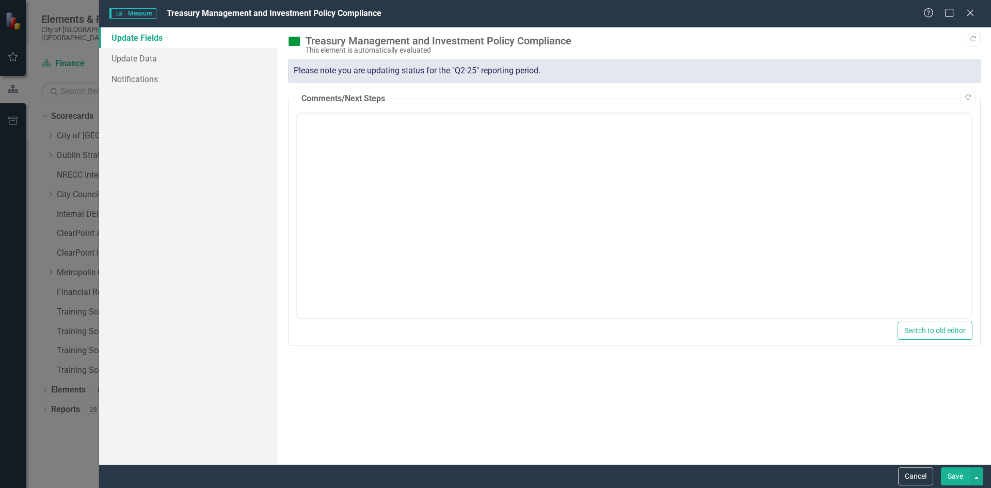
scroll to position [0, 0]
click at [129, 58] on link "Update Data" at bounding box center [188, 58] width 179 height 21
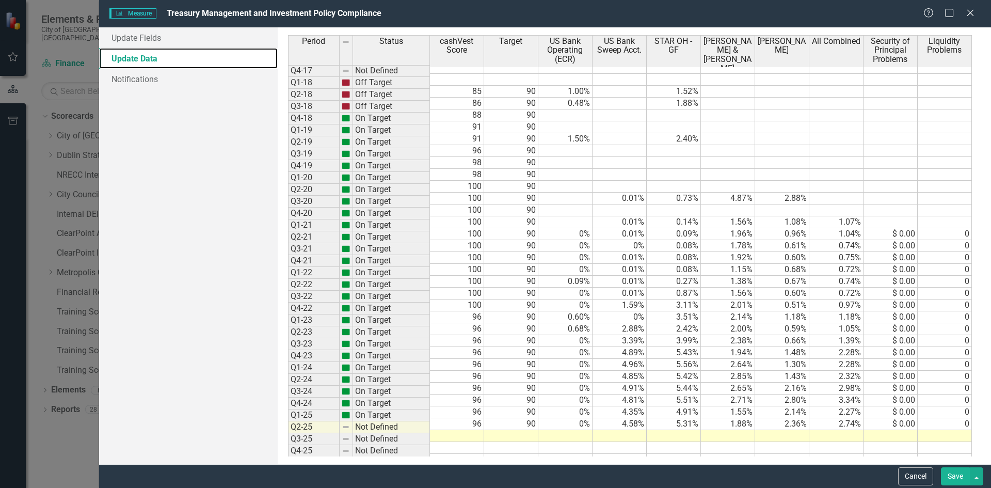
scroll to position [37, 0]
click at [467, 418] on td "96" at bounding box center [457, 424] width 54 height 12
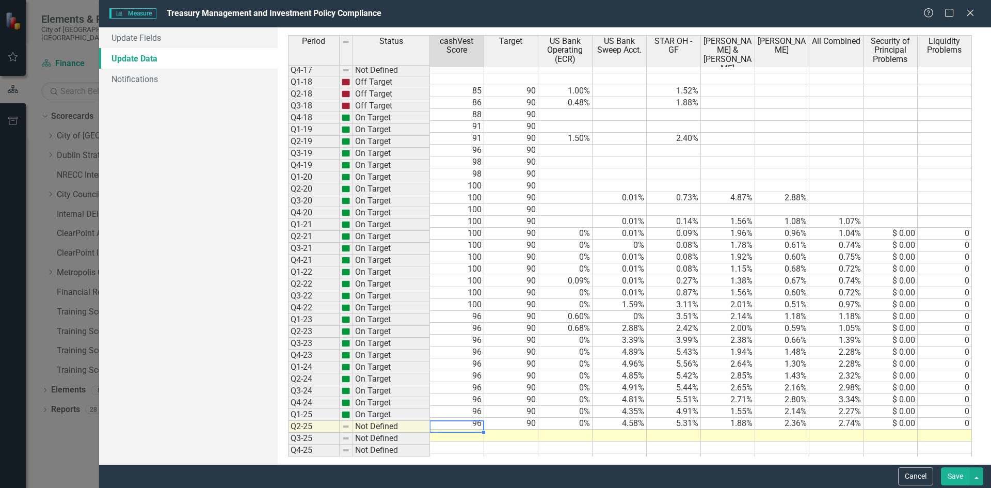
click at [288, 432] on div "Period Status cashVest Score Target US Bank Operating (ECR) US Bank Sweep Acct.…" at bounding box center [288, 231] width 0 height 467
type textarea "96"
type textarea "90"
type textarea "0"
click at [630, 429] on td at bounding box center [620, 435] width 54 height 12
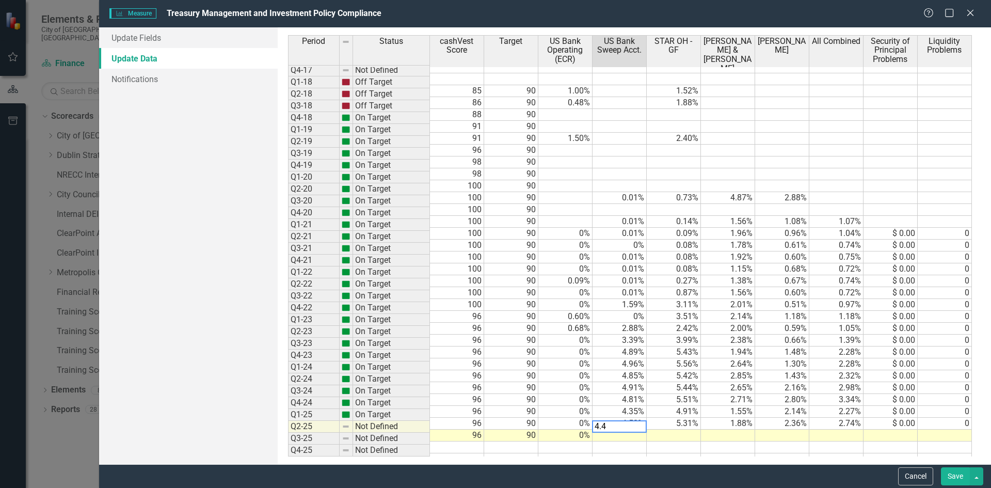
type textarea "4.46"
type textarea "1.96"
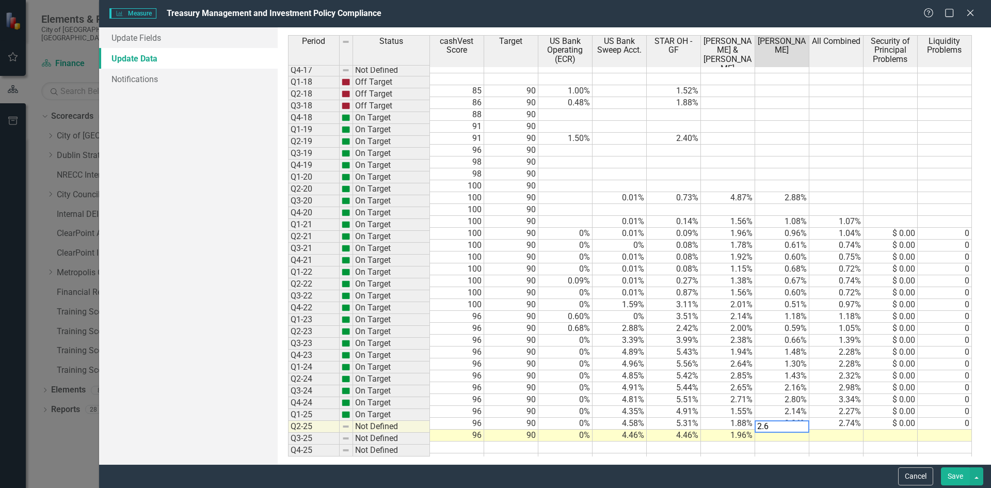
type textarea "2.69"
type textarea "2.95"
type textarea "0"
